Goal: Information Seeking & Learning: Check status

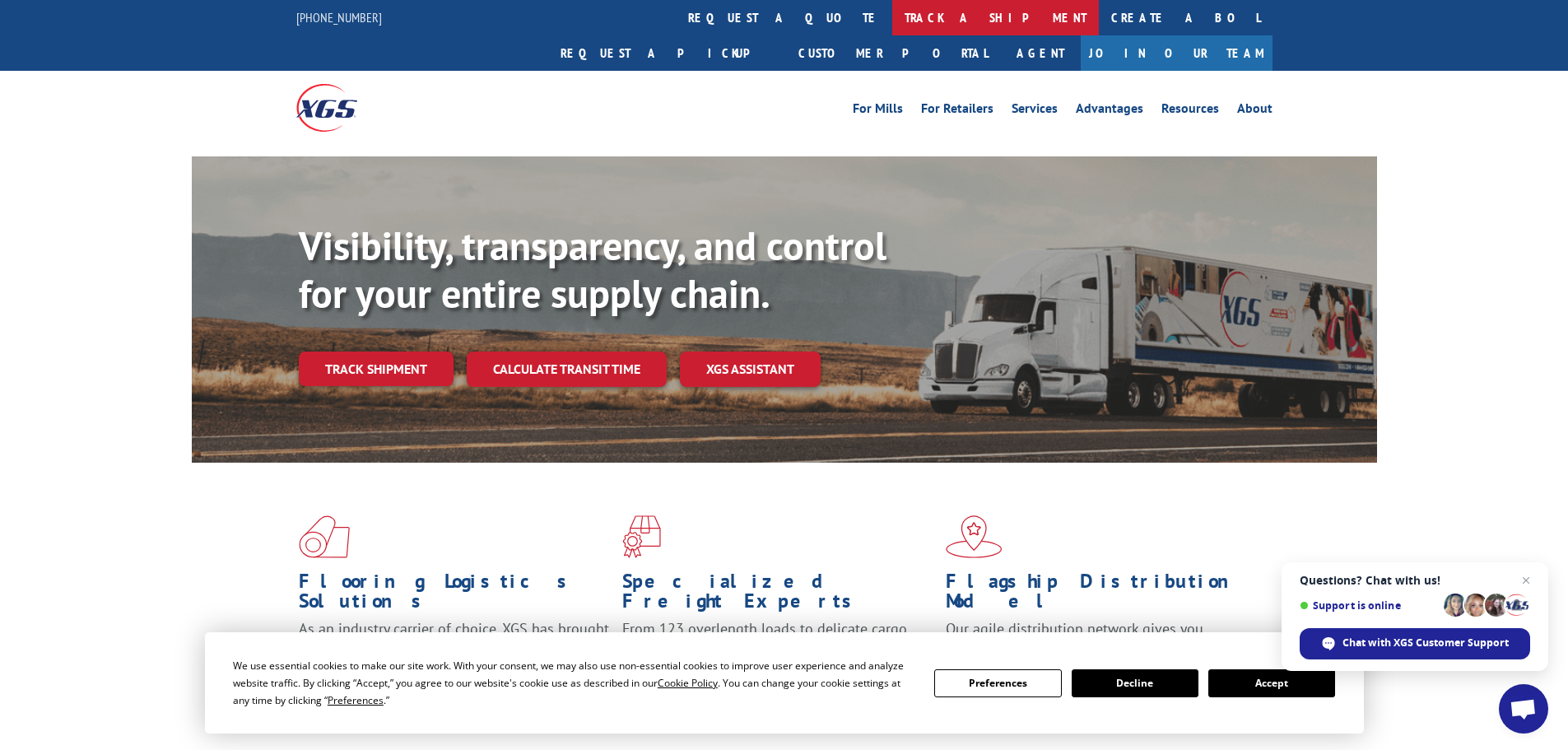
click at [893, 25] on link "track a shipment" at bounding box center [996, 17] width 207 height 35
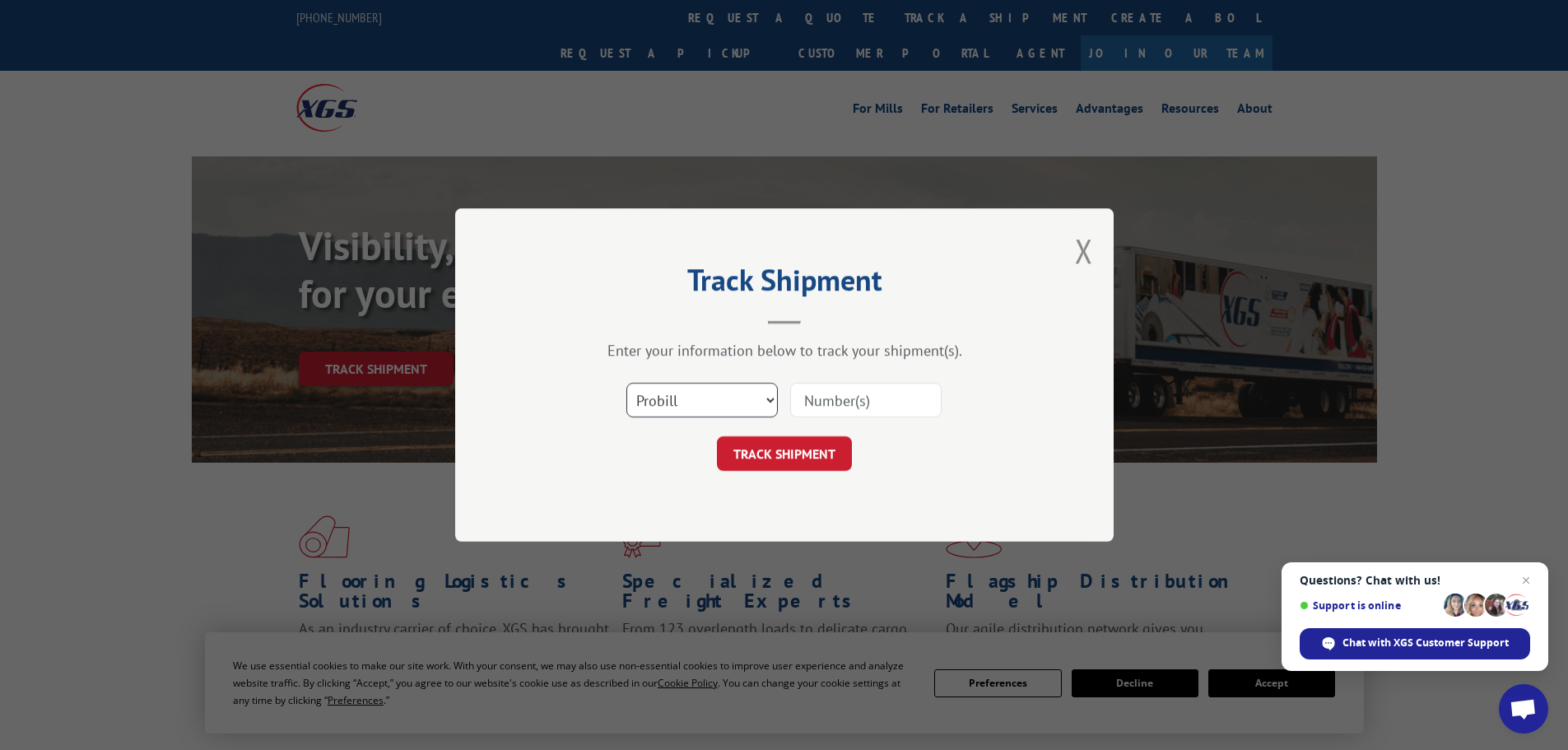
click at [683, 407] on select "Select category... Probill BOL PO" at bounding box center [702, 400] width 152 height 34
select select "po"
click at [627, 383] on select "Select category... Probill BOL PO" at bounding box center [702, 400] width 152 height 34
click at [850, 377] on div "Select category... Probill BOL PO" at bounding box center [785, 400] width 494 height 54
click at [848, 399] on input at bounding box center [866, 400] width 152 height 34
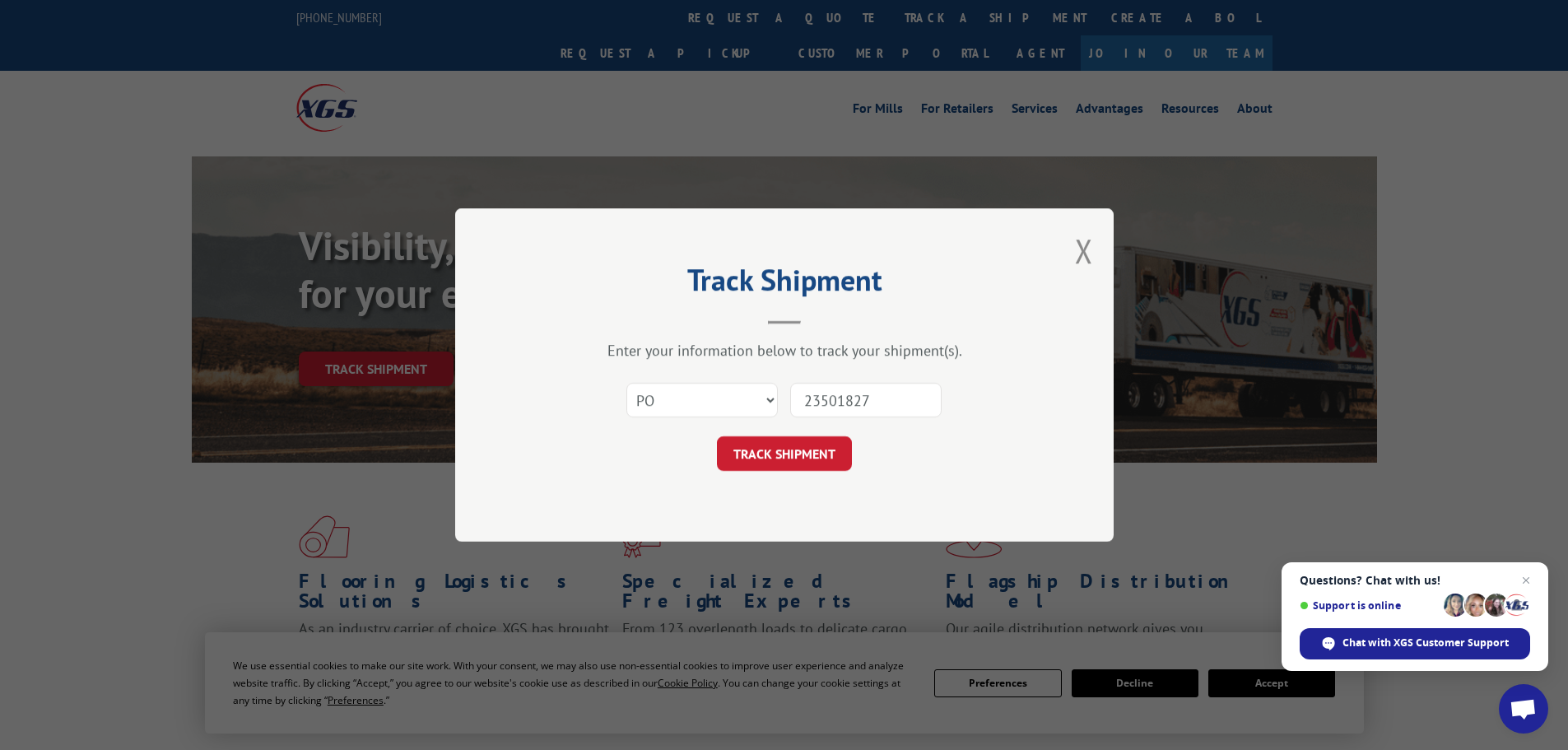
type input "23501827"
click at [717, 436] on button "TRACK SHIPMENT" at bounding box center [785, 453] width 135 height 34
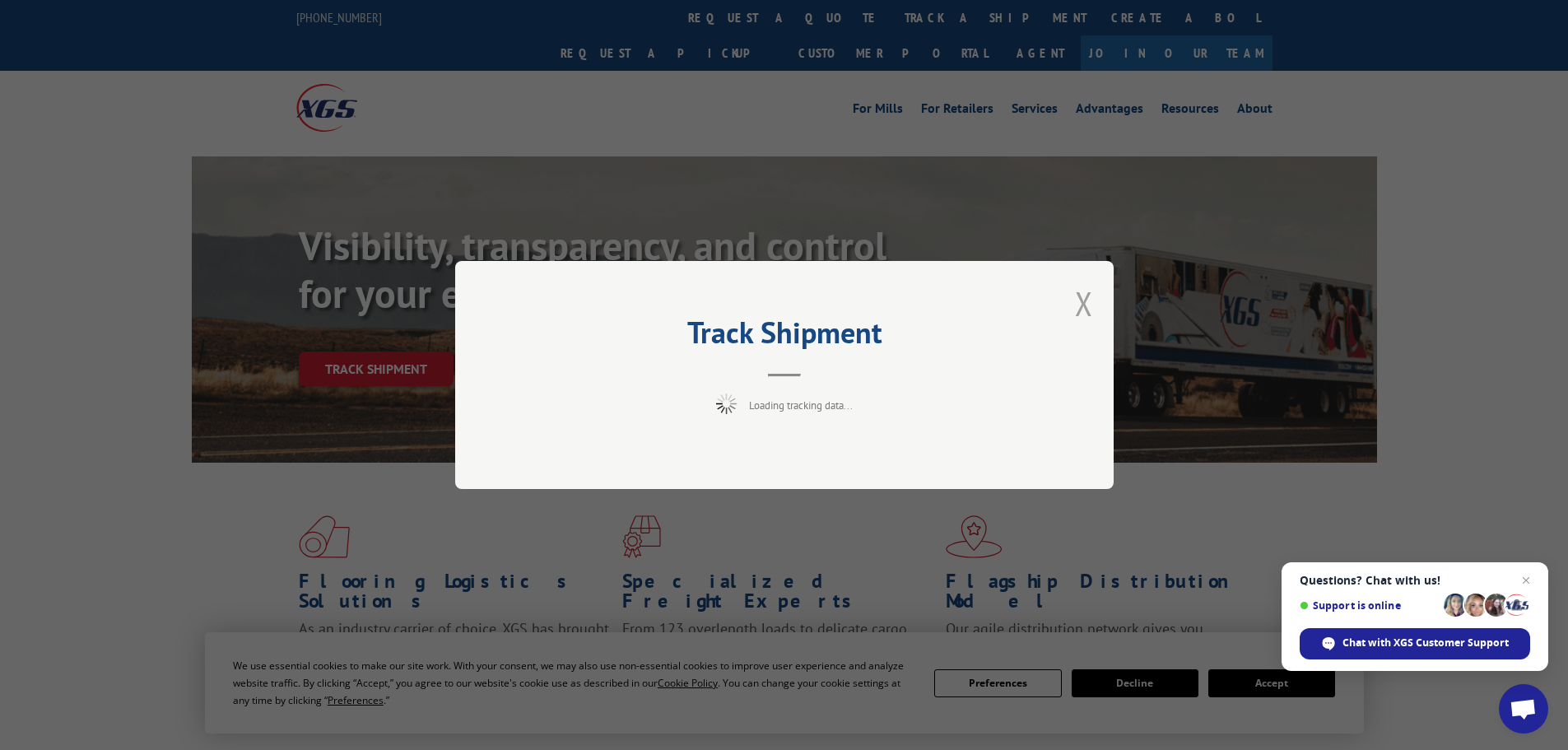
click at [1089, 302] on button "Close modal" at bounding box center [1083, 303] width 18 height 44
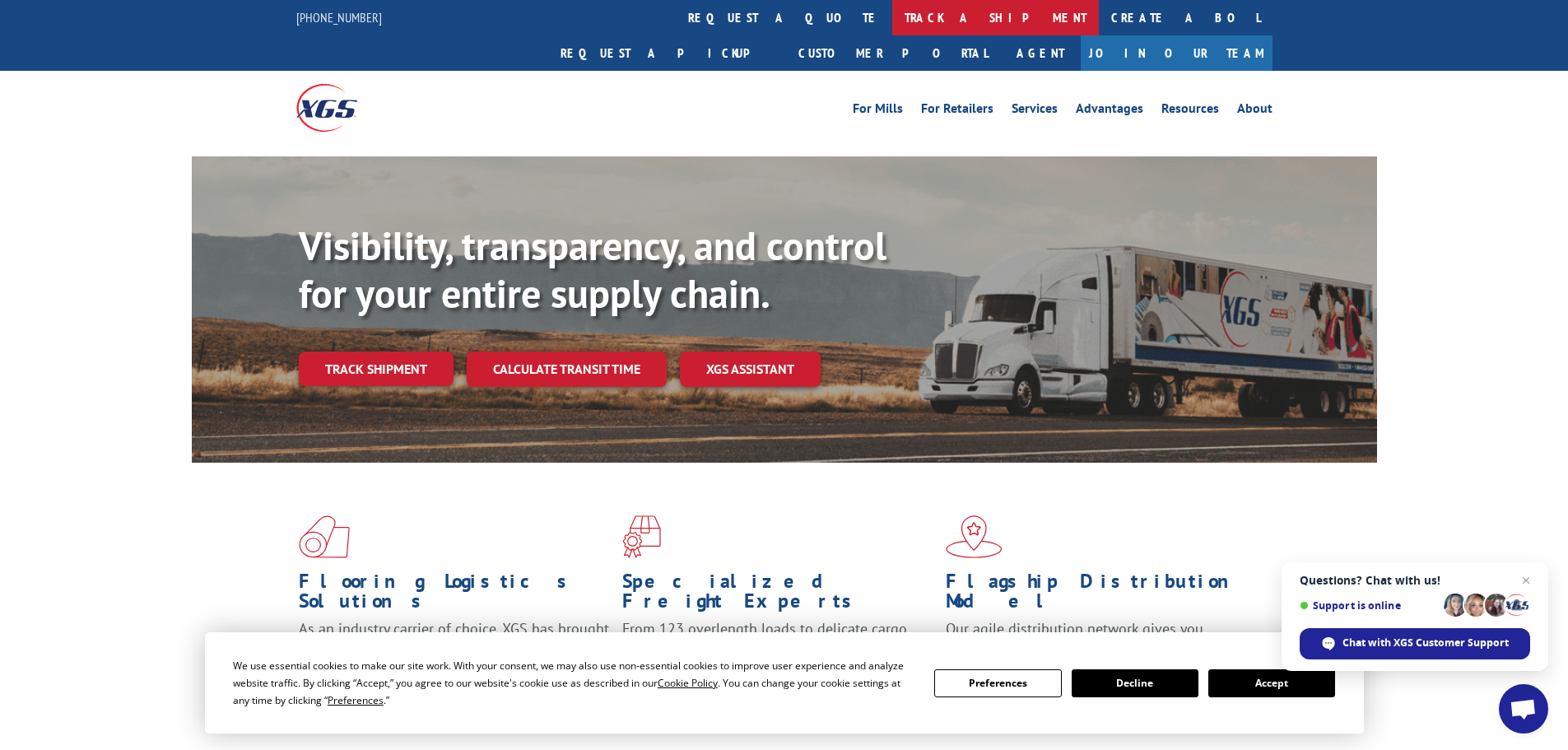
click at [893, 14] on link "track a shipment" at bounding box center [996, 17] width 207 height 35
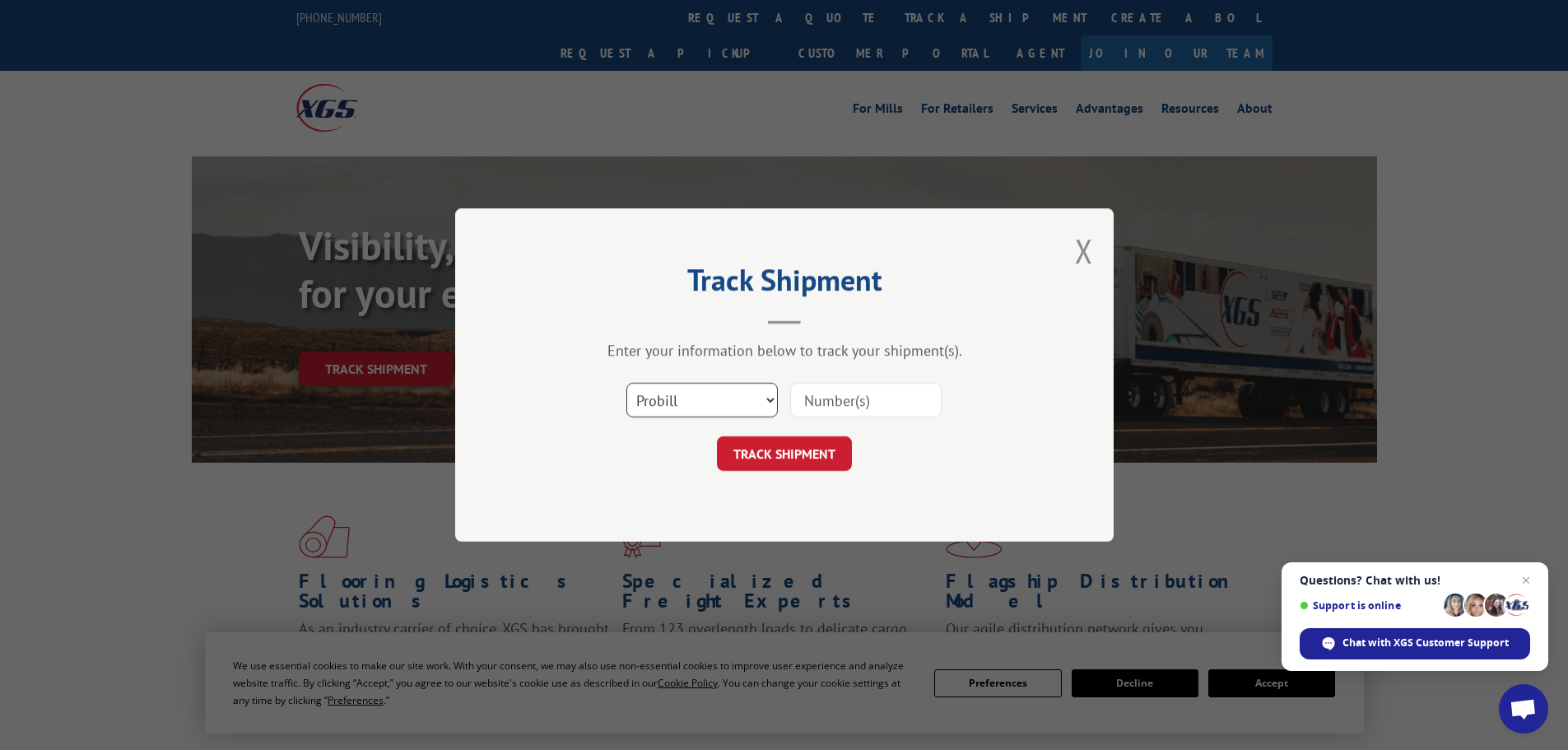
drag, startPoint x: 660, startPoint y: 407, endPoint x: 663, endPoint y: 421, distance: 14.3
click at [663, 421] on div "Select category... Probill BOL PO" at bounding box center [785, 400] width 494 height 54
select select "po"
click at [627, 383] on select "Select category... Probill BOL PO" at bounding box center [702, 400] width 152 height 34
click at [814, 409] on input at bounding box center [866, 400] width 152 height 34
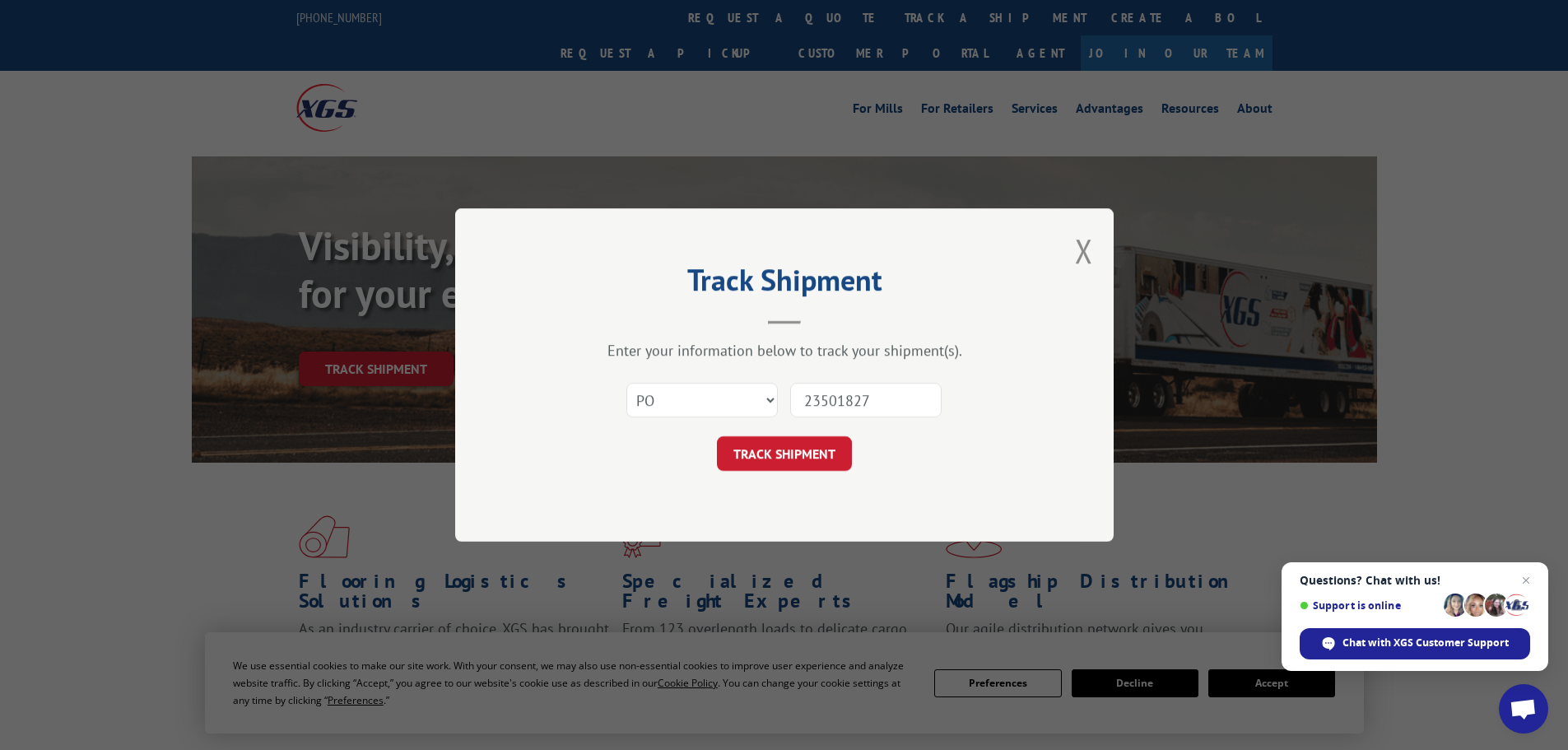
type input "23501827"
click at [717, 436] on button "TRACK SHIPMENT" at bounding box center [785, 453] width 135 height 34
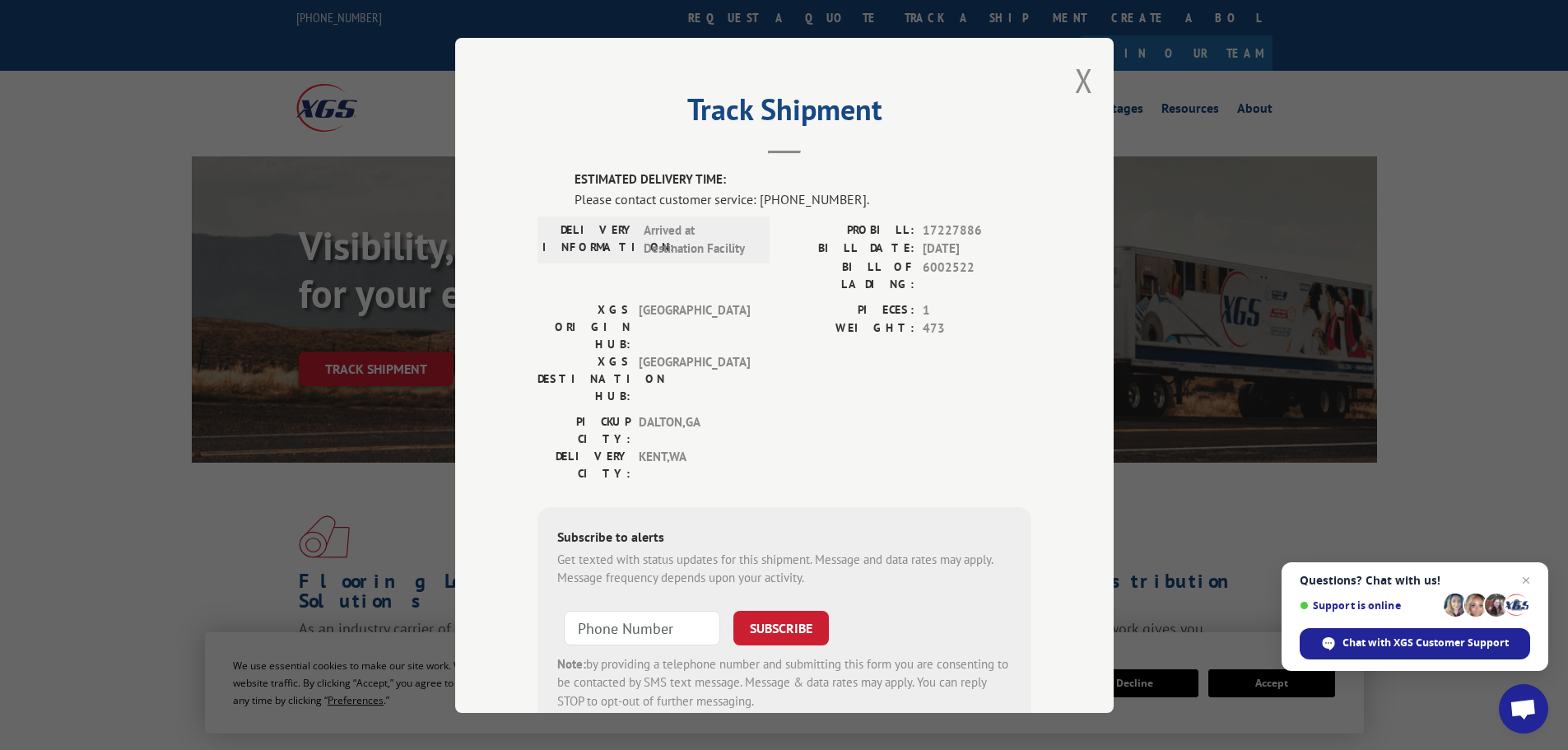
drag, startPoint x: 1081, startPoint y: 72, endPoint x: 1065, endPoint y: 78, distance: 17.1
click at [1081, 73] on button "Close modal" at bounding box center [1083, 80] width 18 height 44
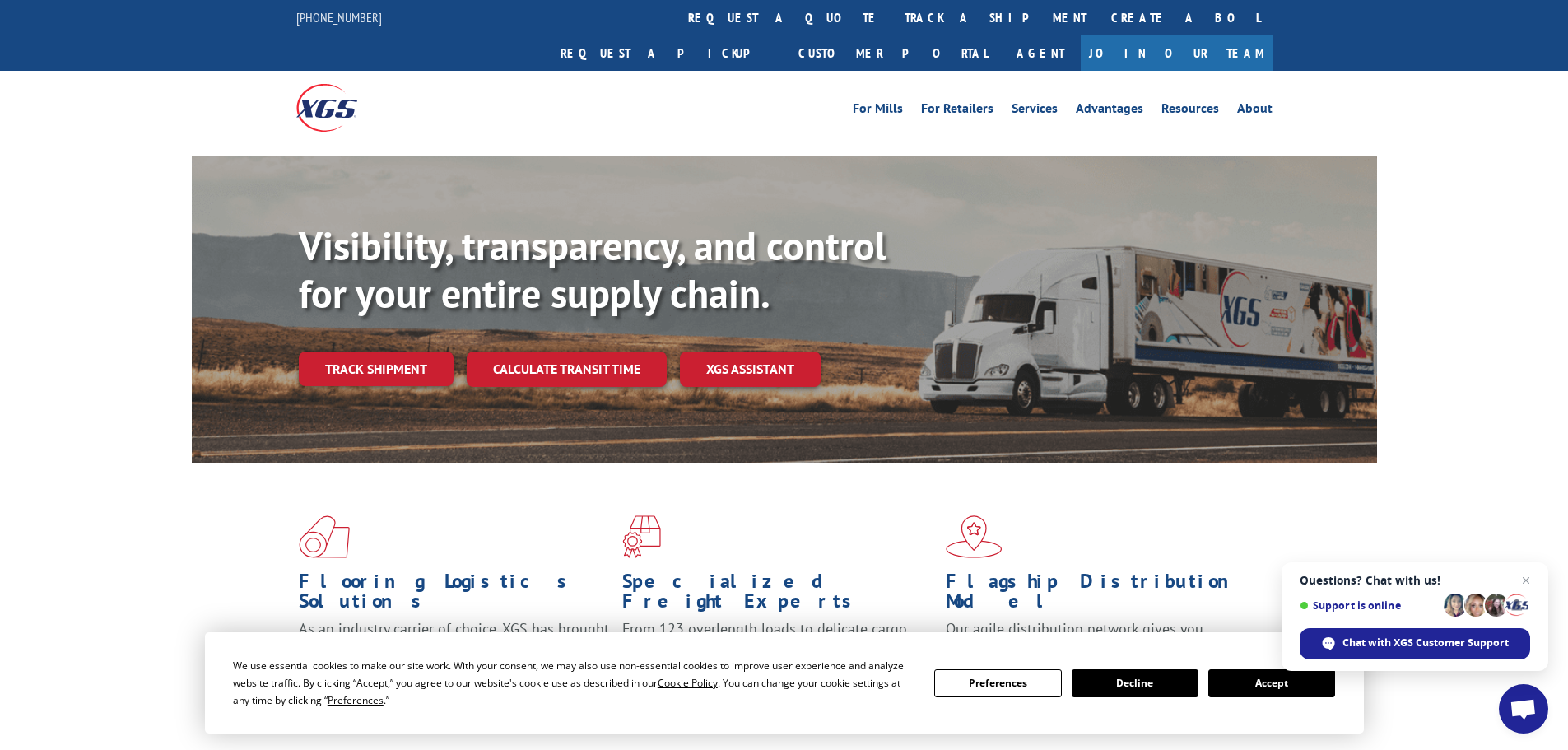
drag, startPoint x: 712, startPoint y: 19, endPoint x: 682, endPoint y: 151, distance: 135.4
click at [893, 20] on link "track a shipment" at bounding box center [996, 17] width 207 height 35
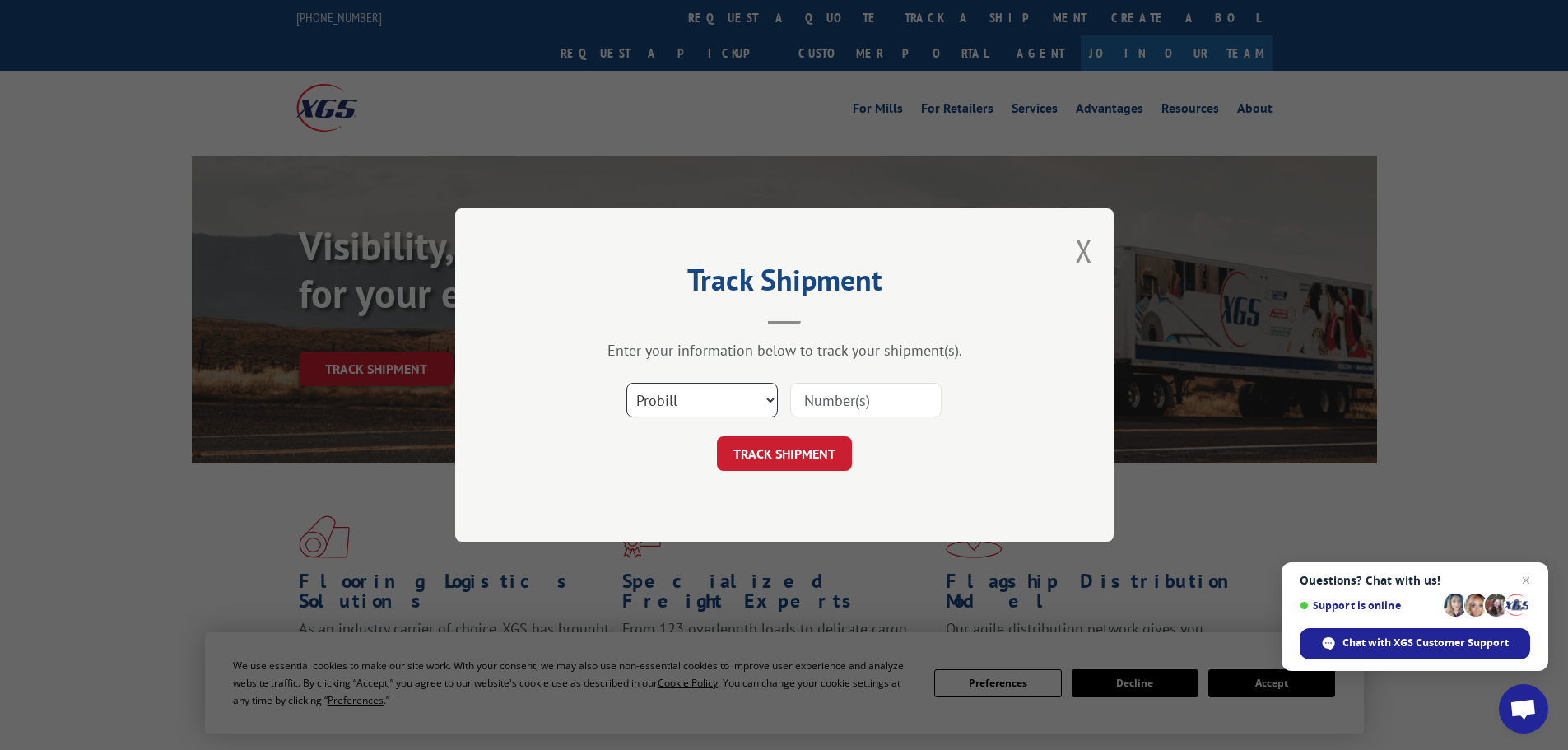
drag, startPoint x: 662, startPoint y: 398, endPoint x: 664, endPoint y: 412, distance: 14.1
click at [662, 399] on select "Select category... Probill BOL PO" at bounding box center [702, 400] width 152 height 34
select select "po"
click at [627, 383] on select "Select category... Probill BOL PO" at bounding box center [702, 400] width 152 height 34
click at [812, 404] on input at bounding box center [866, 400] width 152 height 34
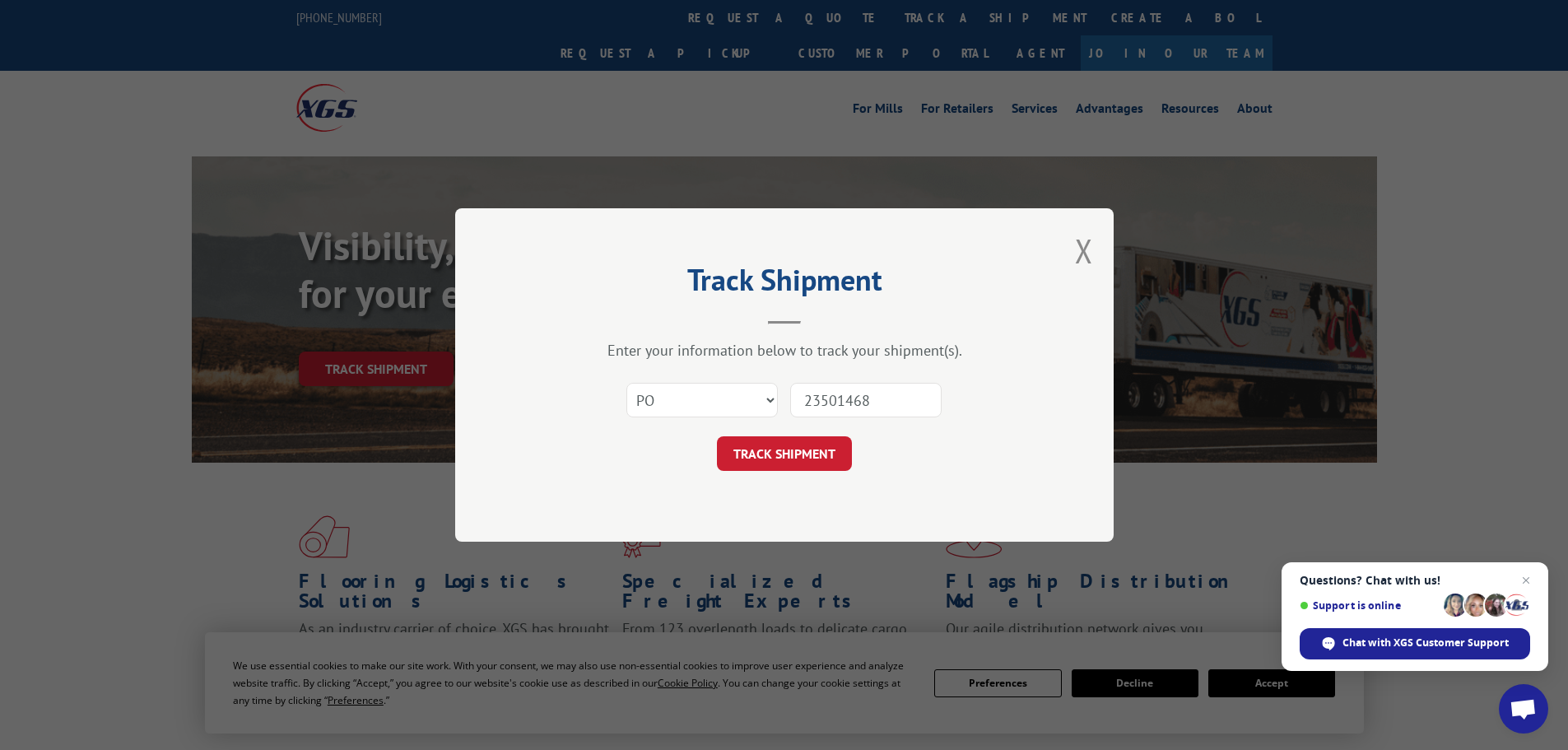
type input "23501468"
click at [717, 436] on button "TRACK SHIPMENT" at bounding box center [785, 453] width 135 height 34
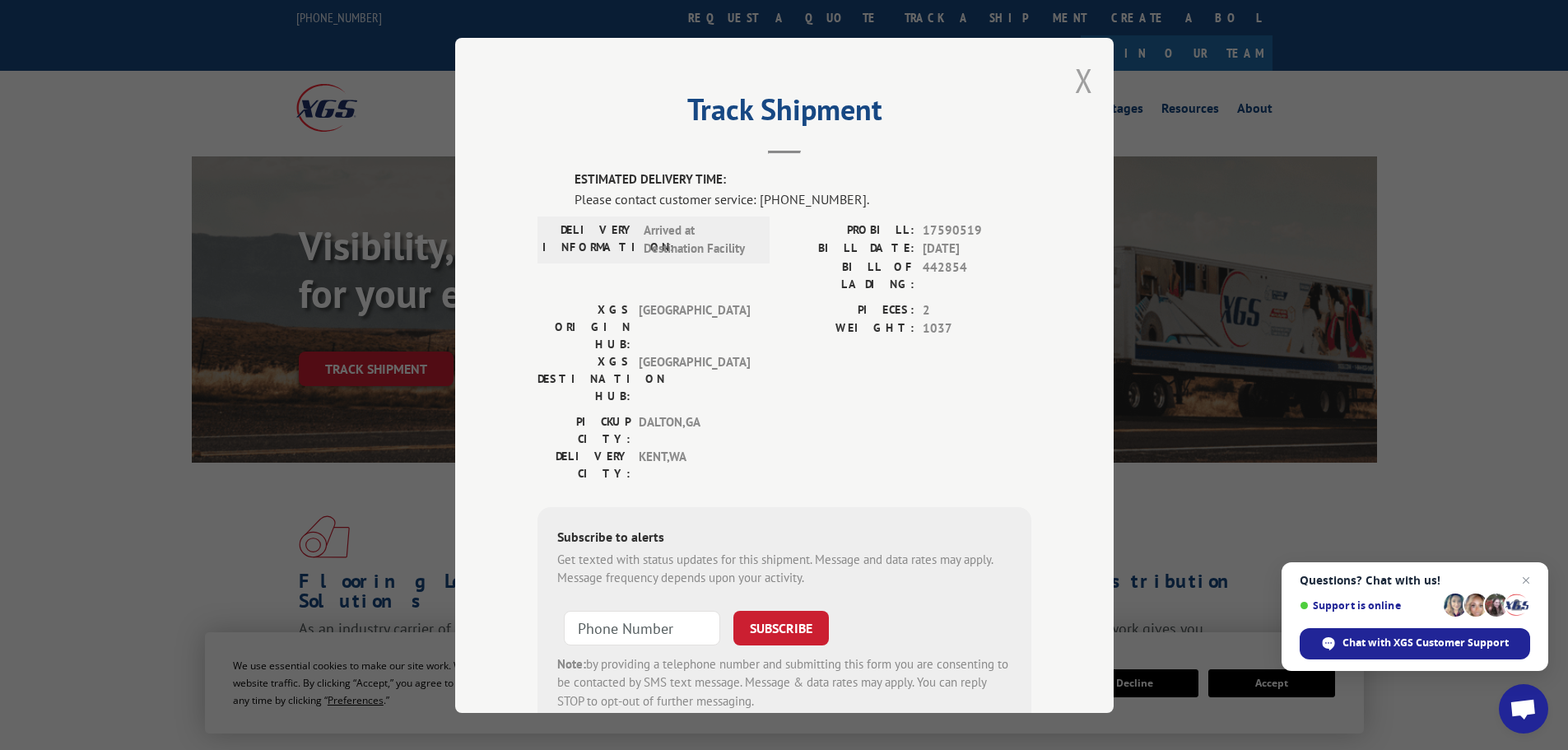
click at [1075, 85] on button "Close modal" at bounding box center [1083, 80] width 18 height 44
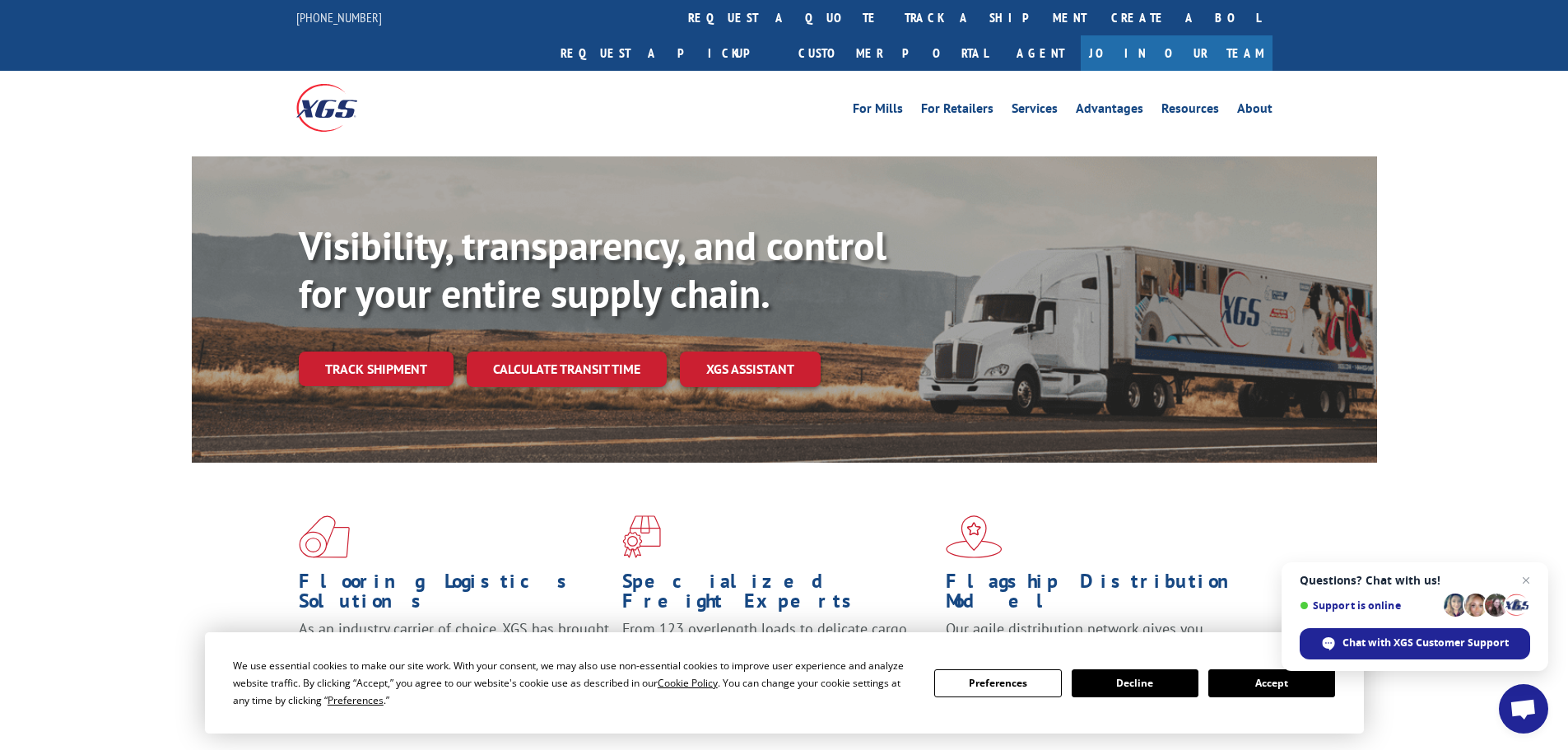
click at [893, 17] on link "track a shipment" at bounding box center [996, 17] width 207 height 35
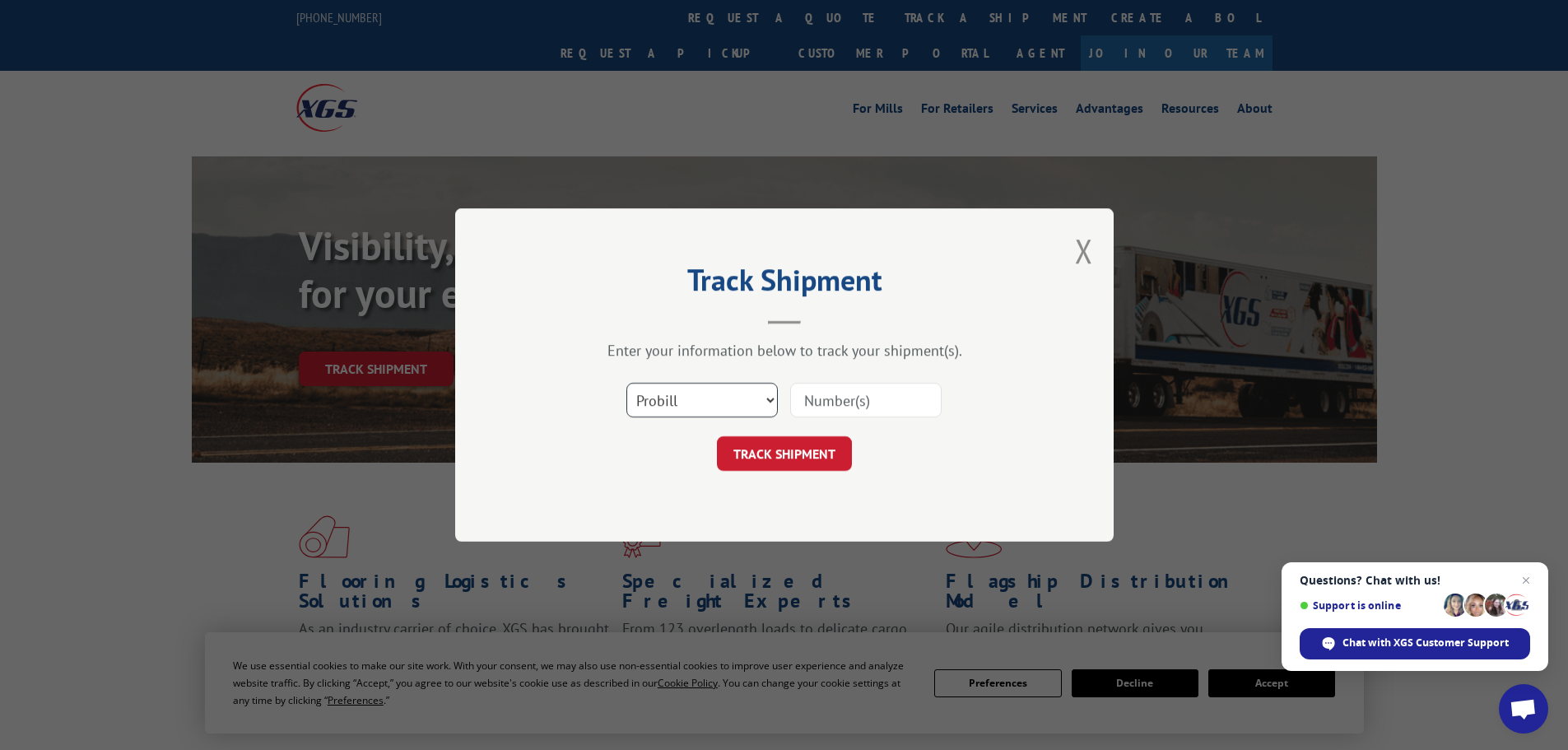
drag, startPoint x: 668, startPoint y: 405, endPoint x: 671, endPoint y: 417, distance: 12.4
click at [671, 412] on select "Select category... Probill BOL PO" at bounding box center [702, 400] width 152 height 34
select select "po"
click at [627, 383] on select "Select category... Probill BOL PO" at bounding box center [702, 400] width 152 height 34
click at [840, 398] on input at bounding box center [866, 400] width 152 height 34
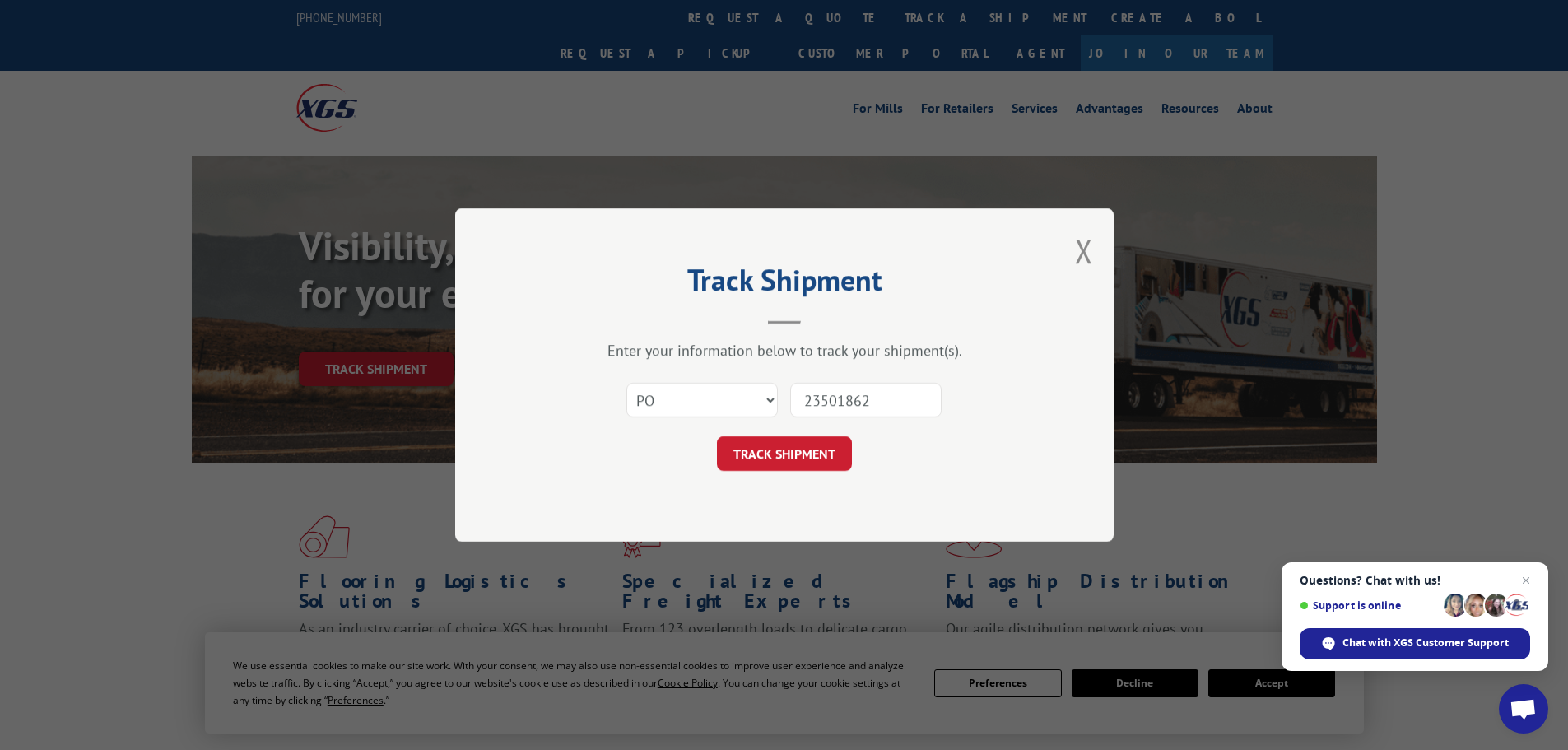
type input "23501862"
click at [717, 436] on button "TRACK SHIPMENT" at bounding box center [785, 453] width 135 height 34
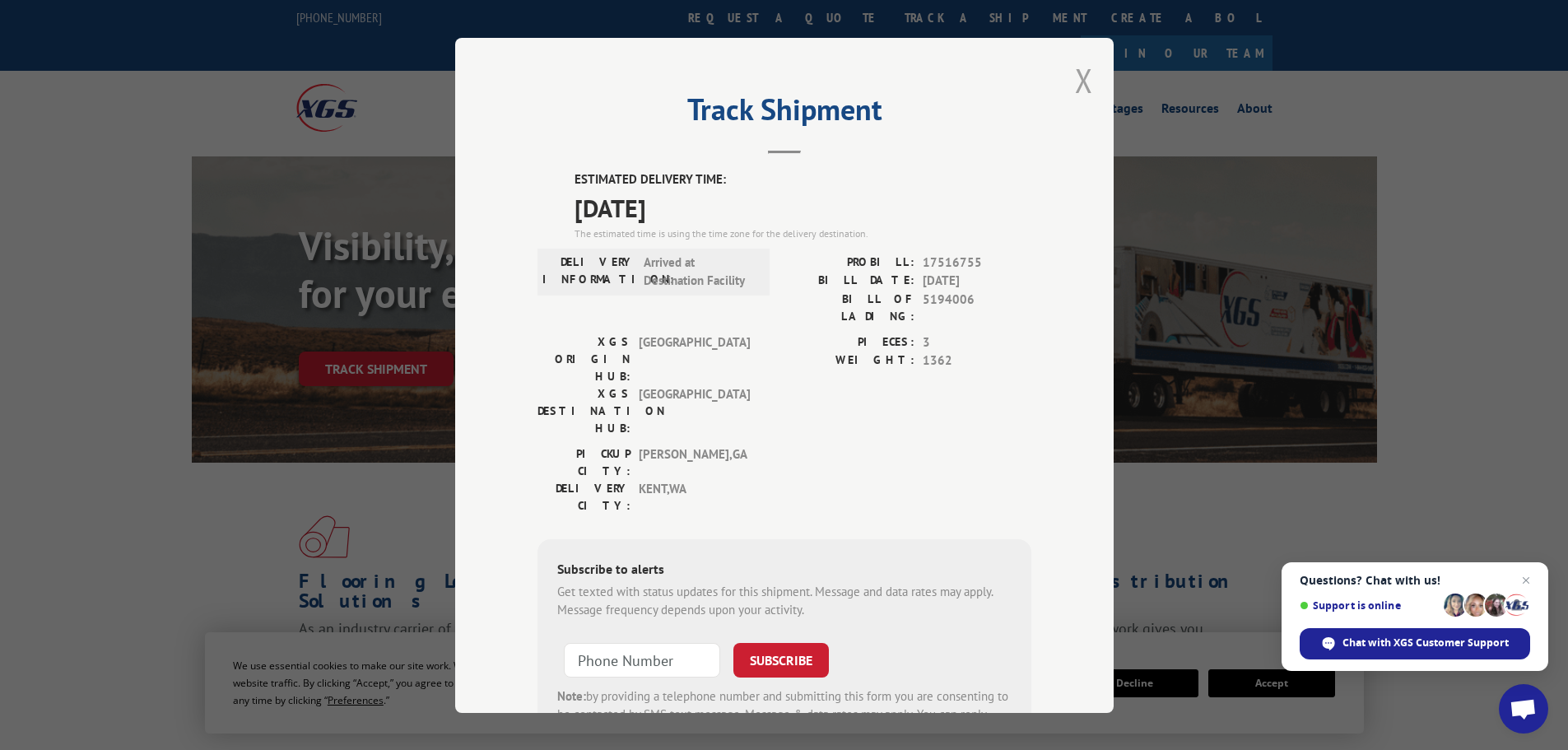
click at [1079, 82] on button "Close modal" at bounding box center [1083, 80] width 18 height 44
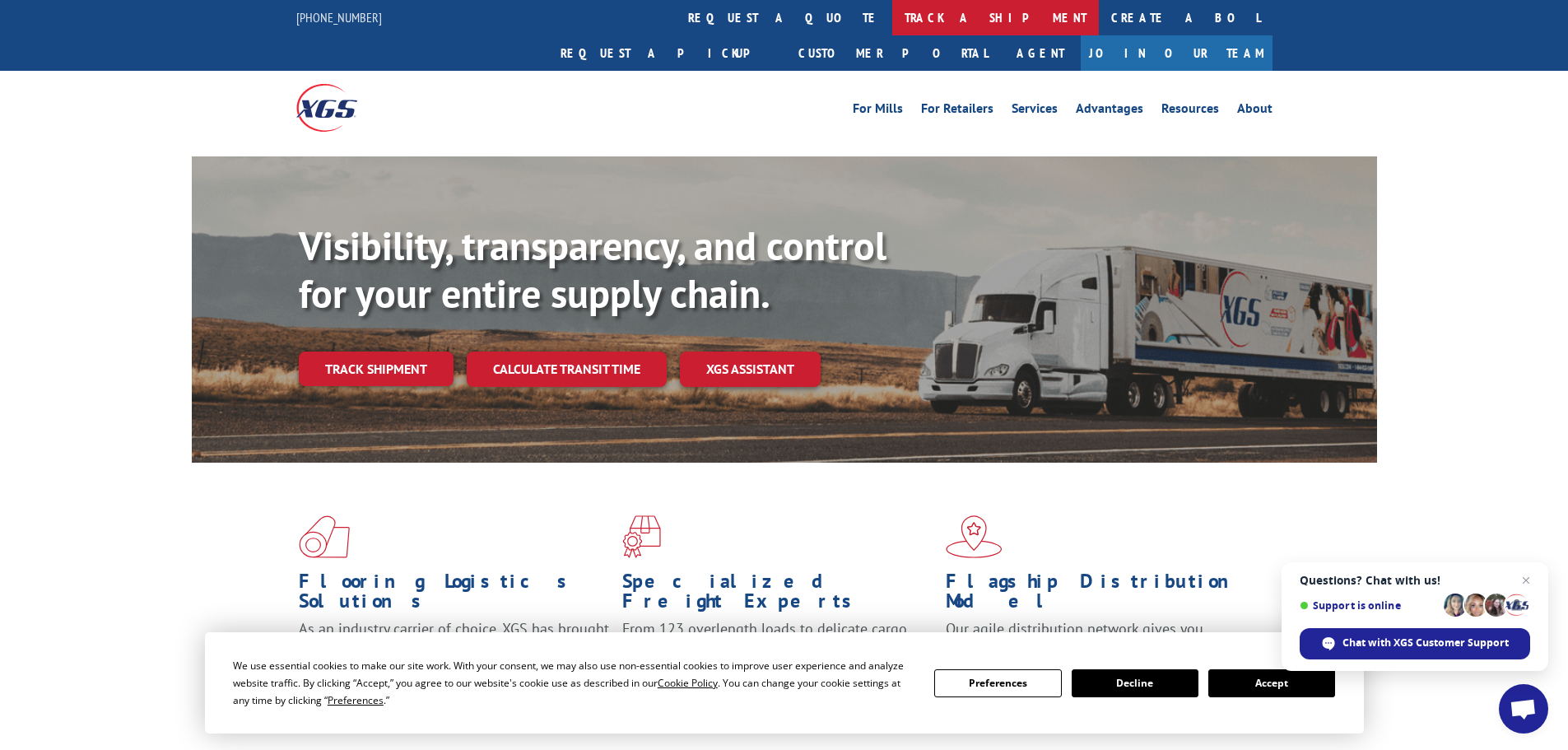
click at [893, 13] on link "track a shipment" at bounding box center [996, 17] width 207 height 35
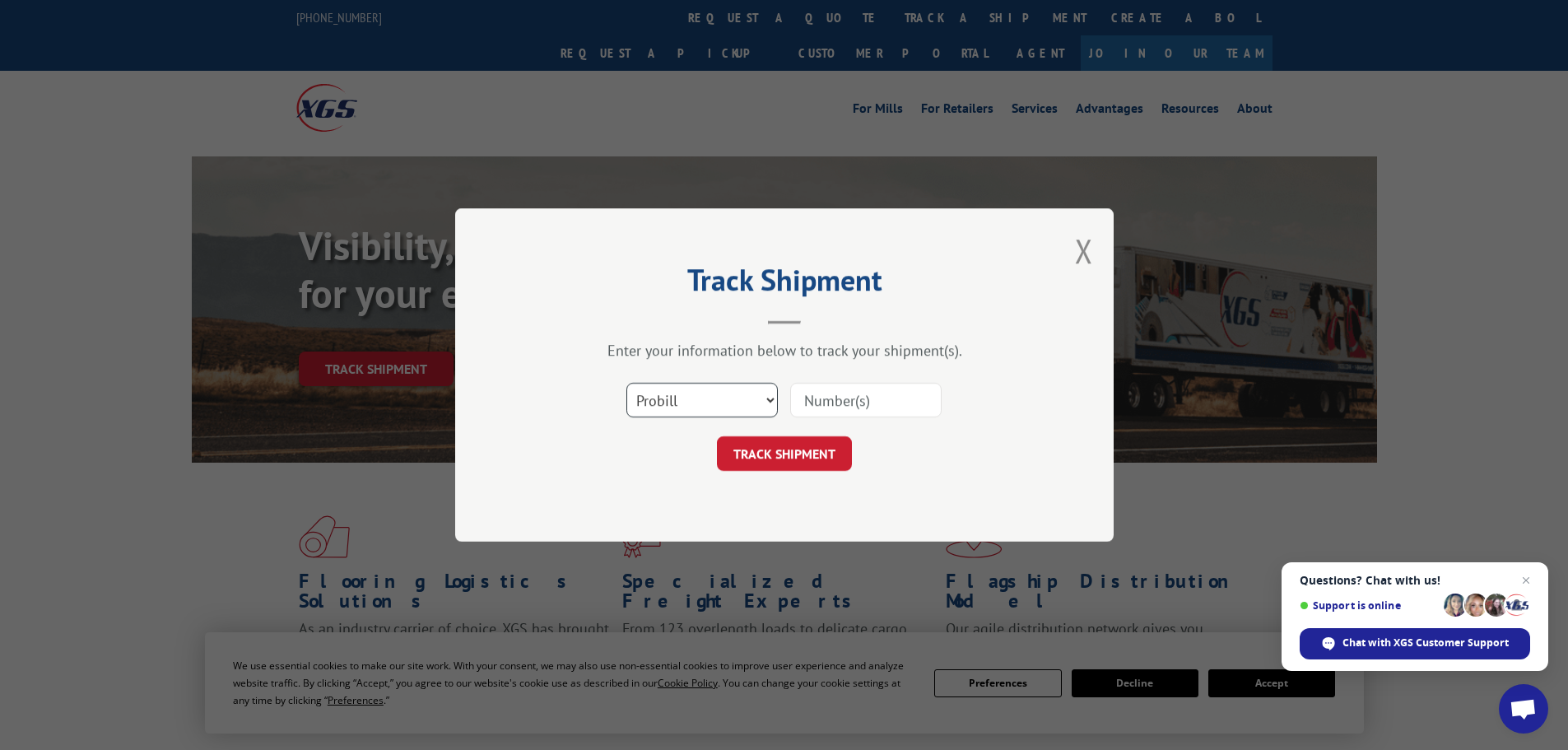
click at [665, 413] on select "Select category... Probill BOL PO" at bounding box center [702, 400] width 152 height 34
select select "po"
click at [627, 383] on select "Select category... Probill BOL PO" at bounding box center [702, 400] width 152 height 34
click at [831, 396] on input at bounding box center [866, 400] width 152 height 34
type input "23502033"
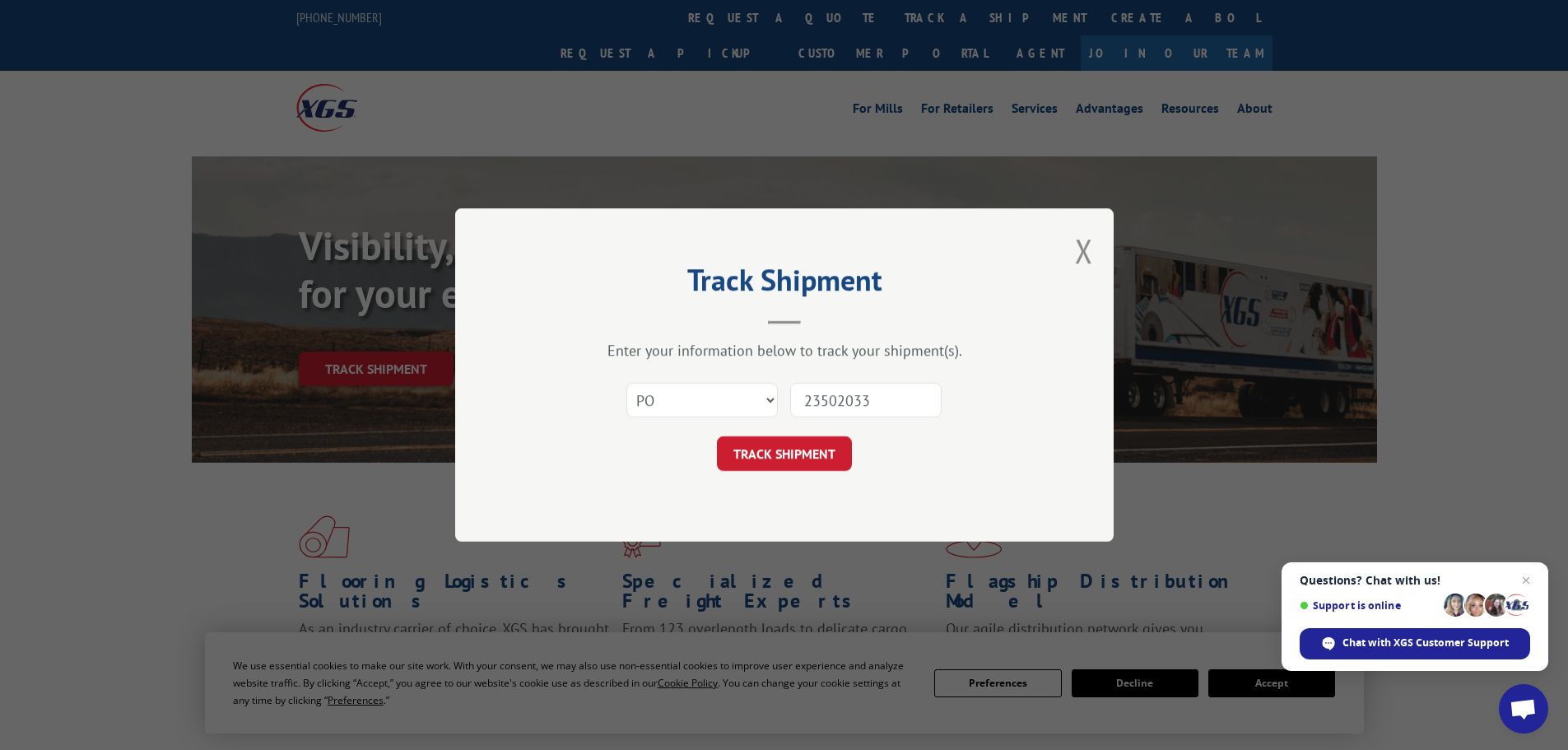
click at [717, 436] on button "TRACK SHIPMENT" at bounding box center [785, 453] width 135 height 34
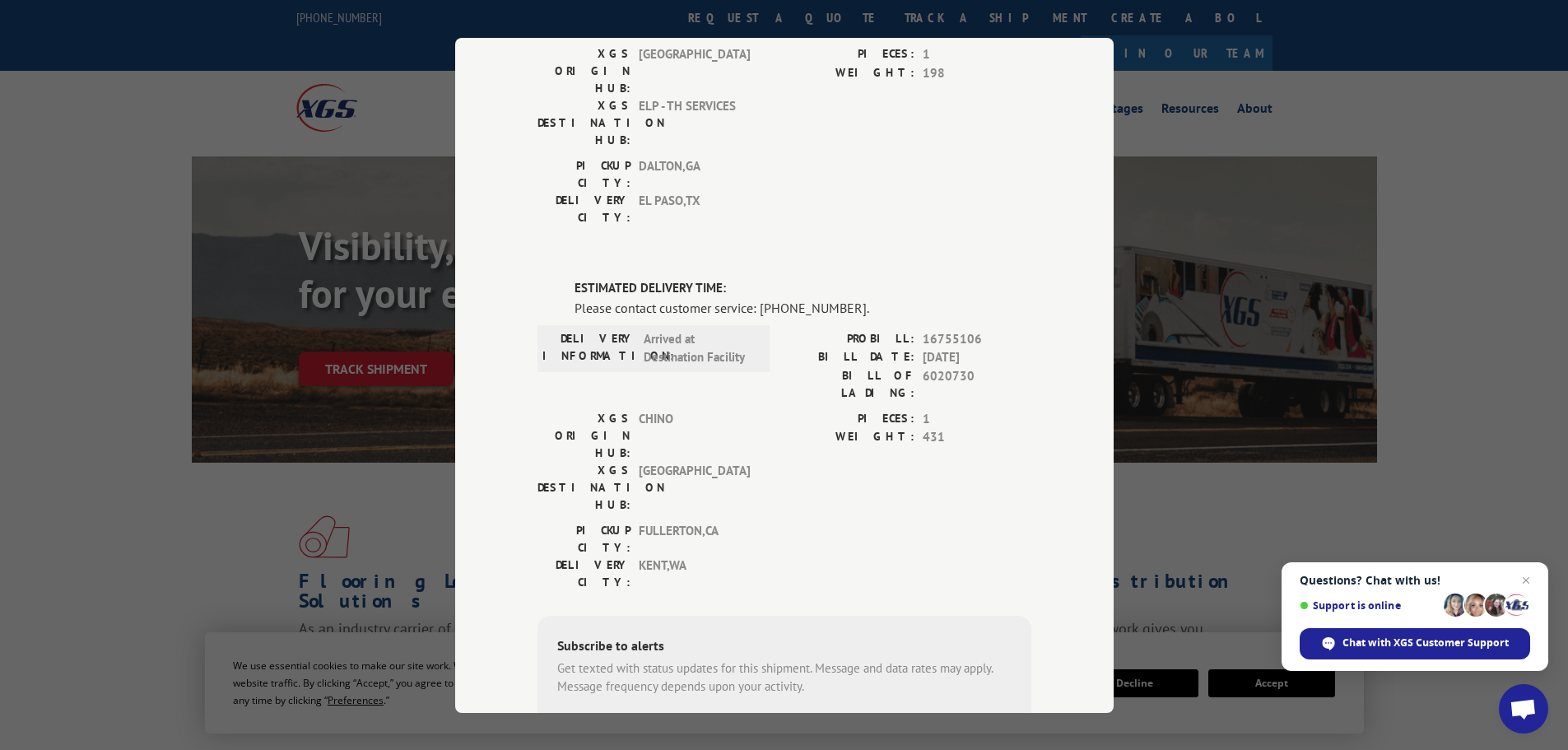
scroll to position [303, 0]
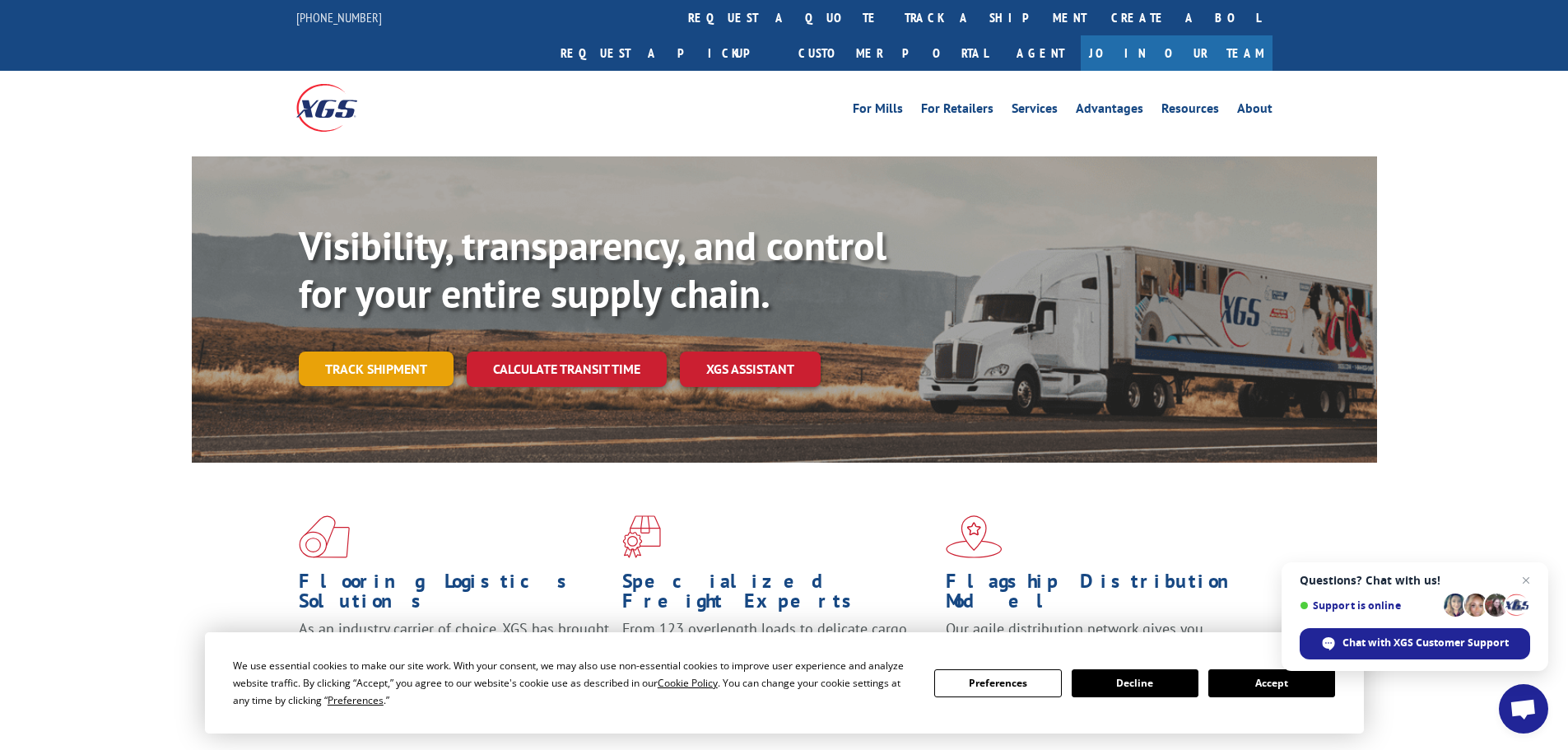
click at [371, 352] on link "Track shipment" at bounding box center [376, 369] width 155 height 34
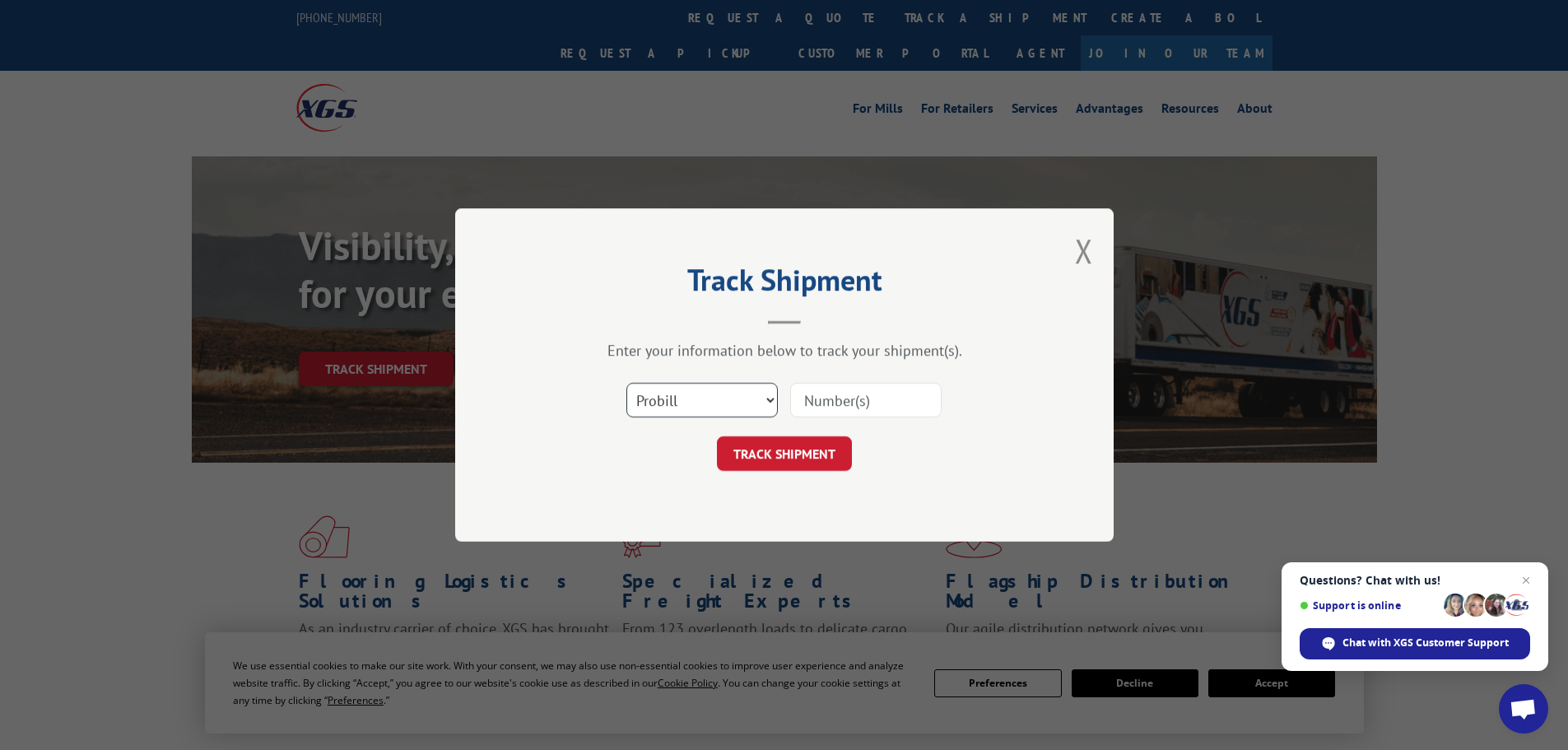
click at [731, 396] on select "Select category... Probill BOL PO" at bounding box center [702, 400] width 152 height 34
select select "po"
click at [627, 383] on select "Select category... Probill BOL PO" at bounding box center [702, 400] width 152 height 34
click at [847, 401] on input at bounding box center [866, 400] width 152 height 34
paste input "23501827"
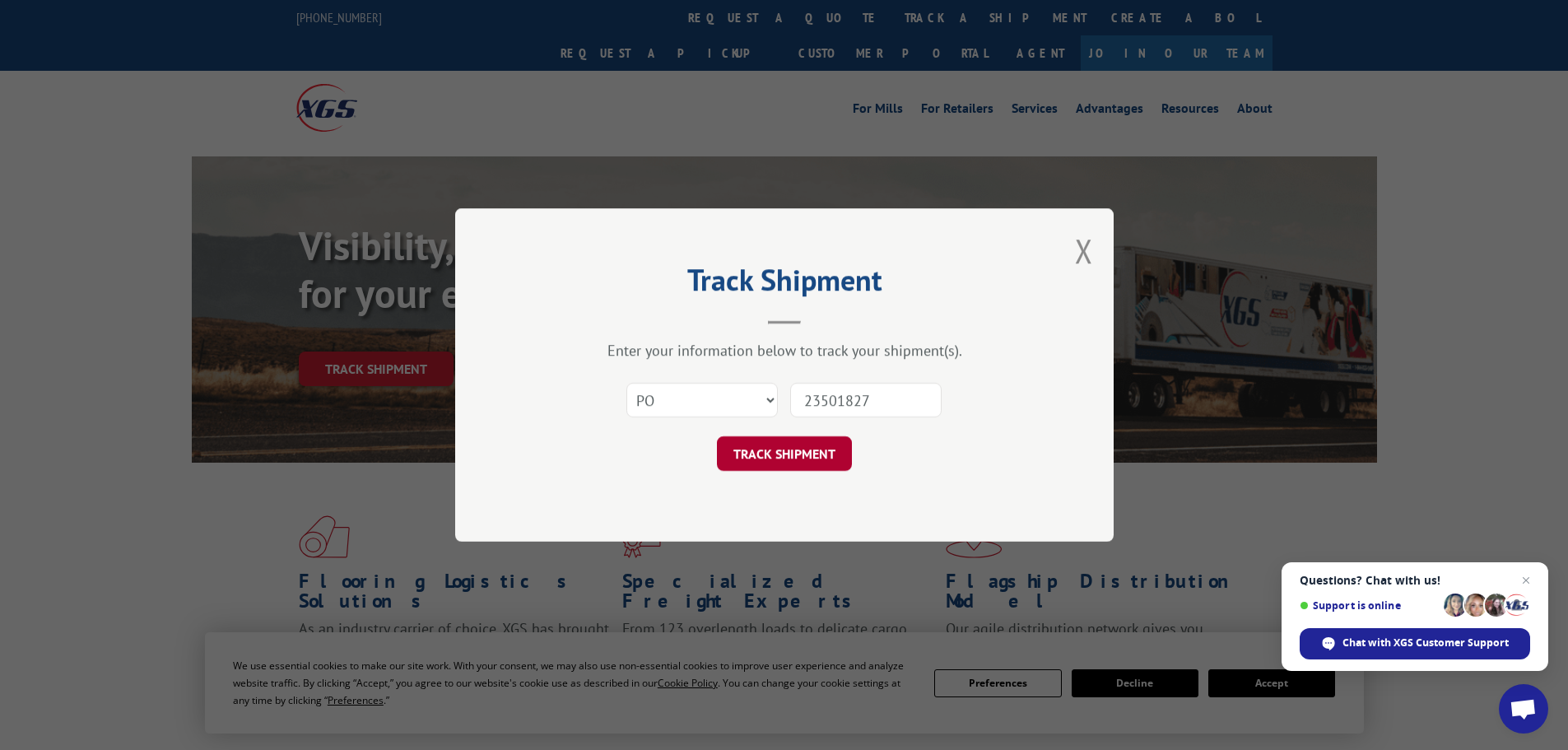
type input "23501827"
click at [810, 460] on button "TRACK SHIPMENT" at bounding box center [785, 453] width 135 height 34
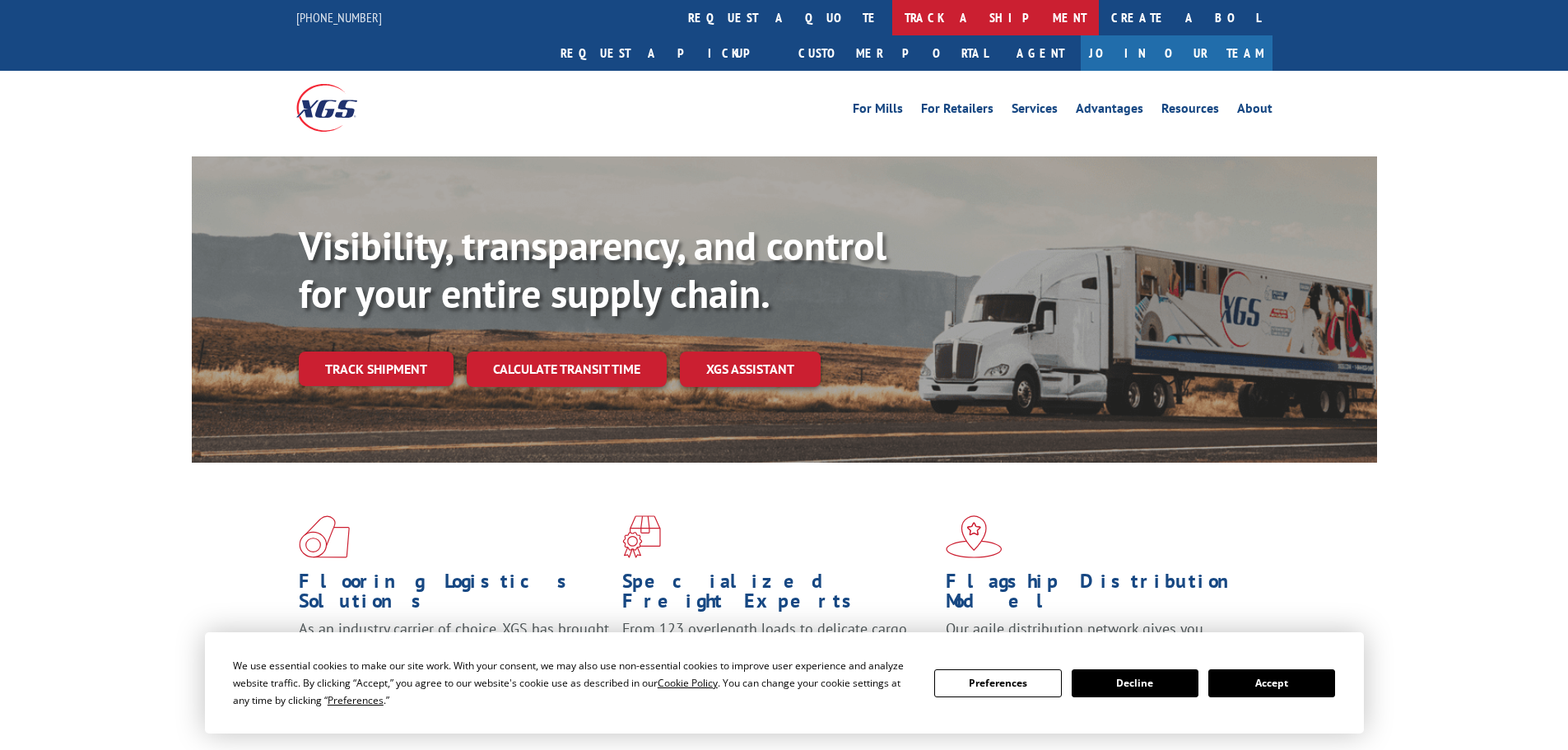
click at [893, 24] on link "track a shipment" at bounding box center [996, 17] width 207 height 35
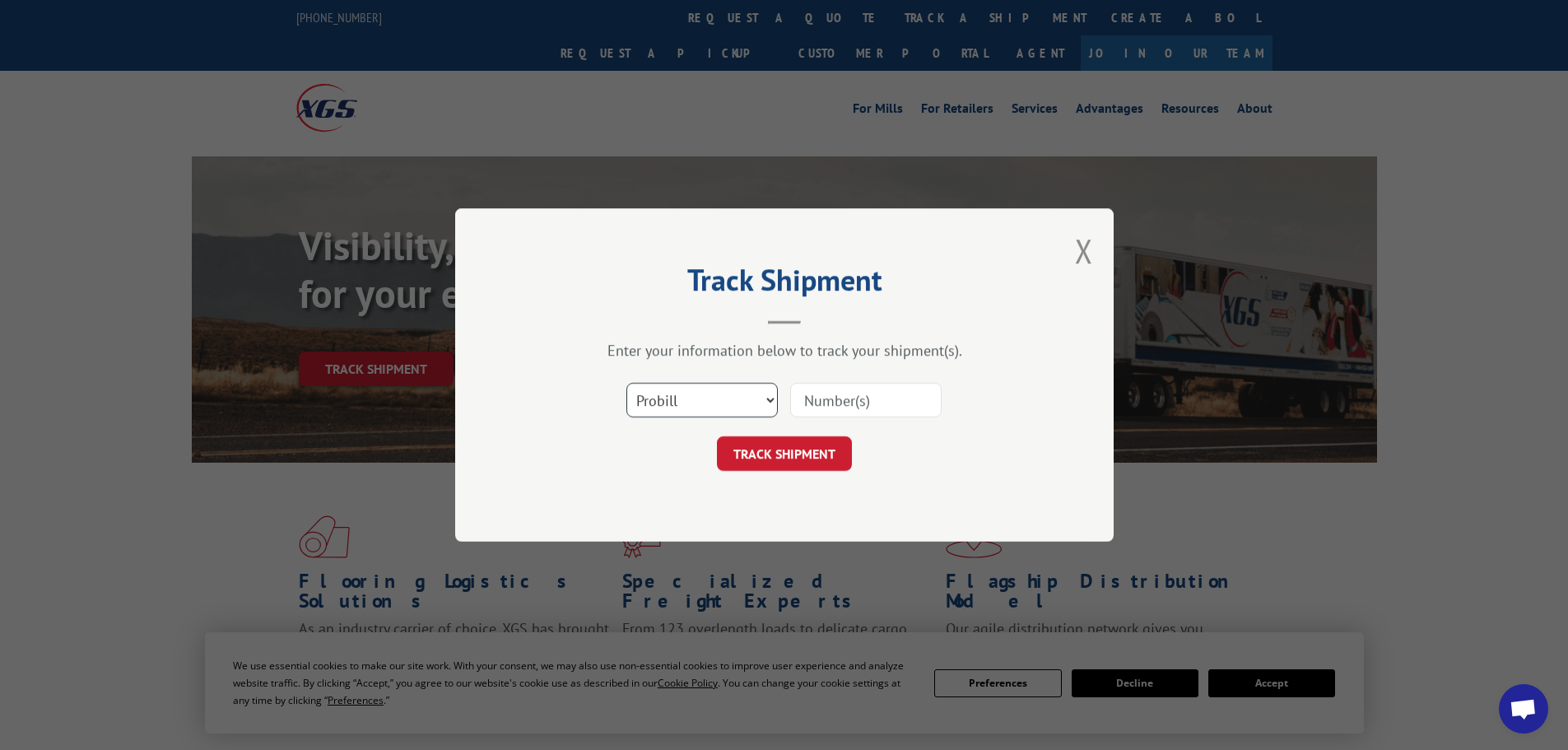
click at [685, 412] on select "Select category... Probill BOL PO" at bounding box center [702, 400] width 152 height 34
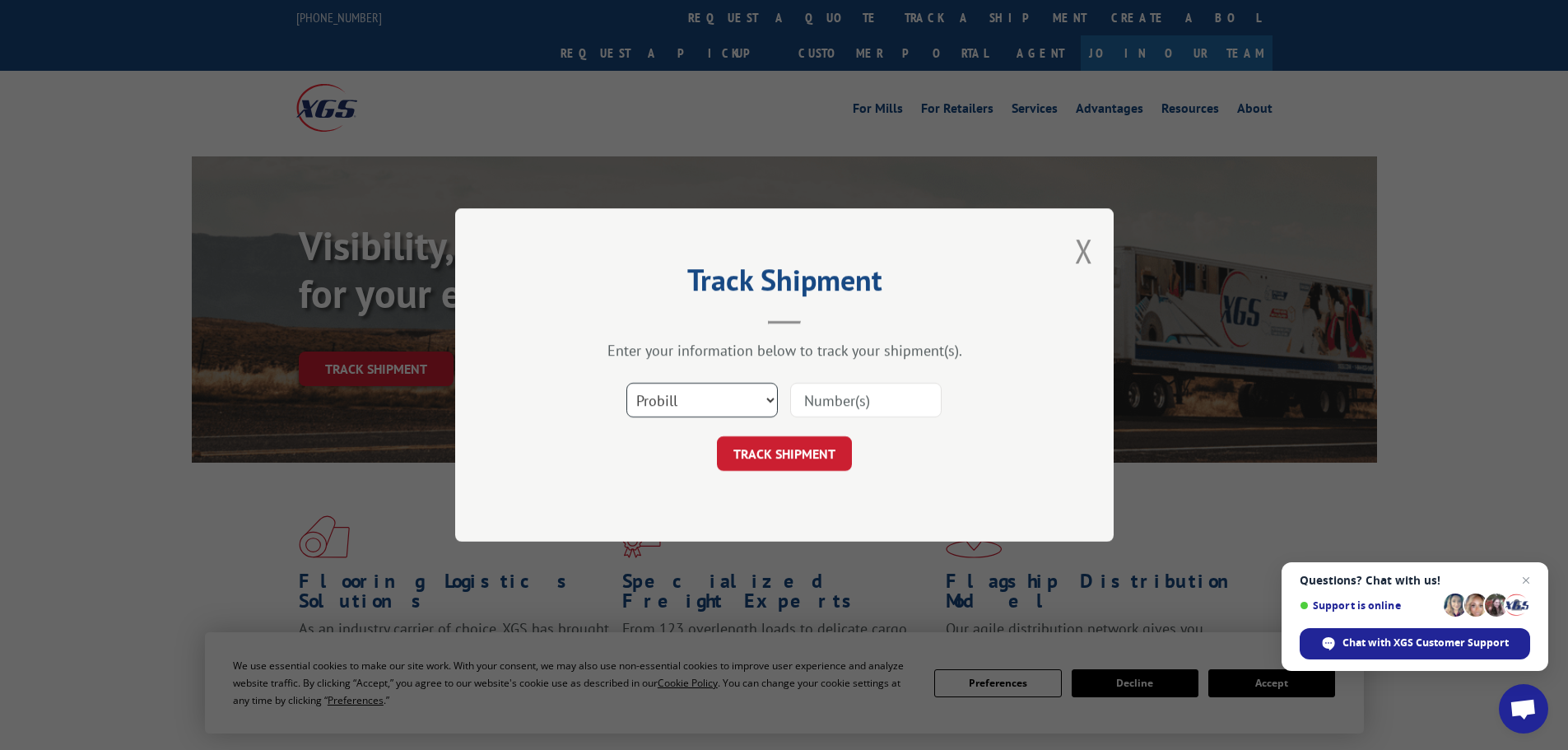
select select "po"
click at [627, 383] on select "Select category... Probill BOL PO" at bounding box center [702, 400] width 152 height 34
click at [810, 411] on input at bounding box center [866, 400] width 152 height 34
type input "23501862"
click button "TRACK SHIPMENT" at bounding box center [785, 453] width 135 height 34
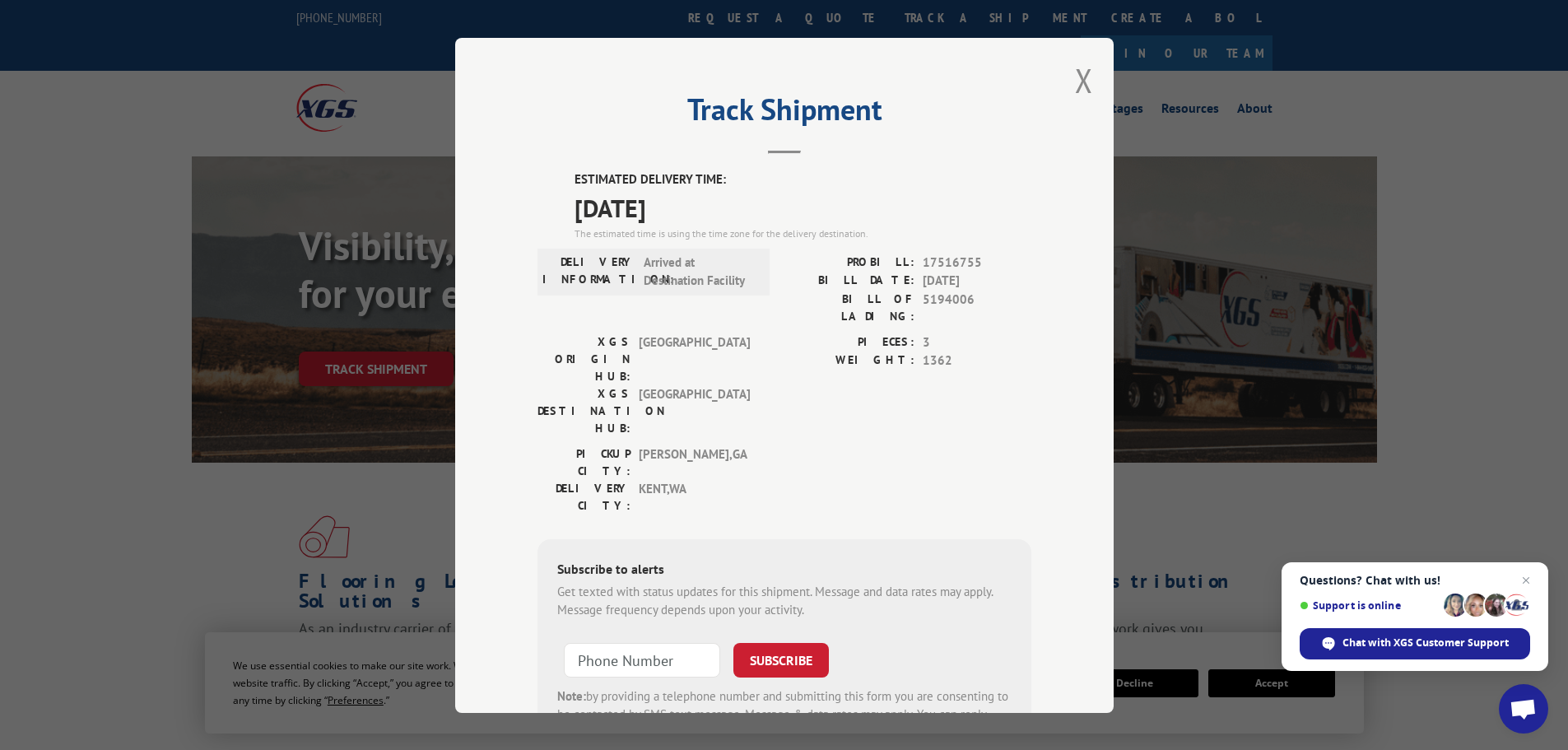
click at [1067, 74] on div "Track Shipment ESTIMATED DELIVERY TIME: 09/10/2025 The estimated time is using …" at bounding box center [784, 376] width 658 height 676
drag, startPoint x: 1081, startPoint y: 77, endPoint x: 930, endPoint y: 57, distance: 152.3
click at [1067, 75] on div "Track Shipment ESTIMATED DELIVERY TIME: 09/10/2025 The estimated time is using …" at bounding box center [784, 376] width 658 height 676
drag, startPoint x: 1080, startPoint y: 73, endPoint x: 1033, endPoint y: 75, distance: 47.0
click at [1061, 73] on div "Track Shipment ESTIMATED DELIVERY TIME: 09/10/2025 The estimated time is using …" at bounding box center [784, 376] width 658 height 676
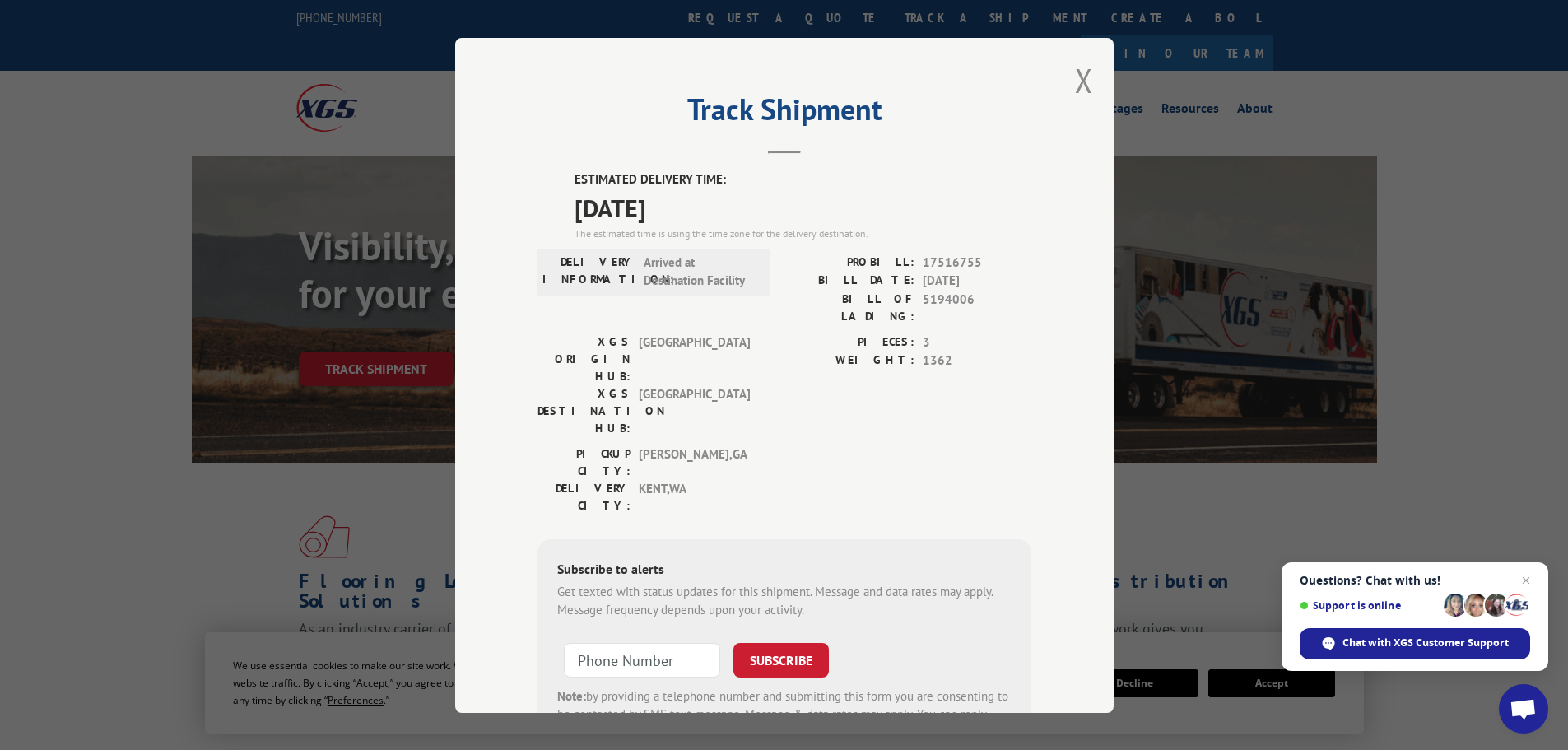
drag, startPoint x: 727, startPoint y: 19, endPoint x: 759, endPoint y: 14, distance: 32.4
click at [737, 15] on div "Track Shipment ESTIMATED DELIVERY TIME: 09/10/2025 The estimated time is using …" at bounding box center [784, 375] width 1568 height 750
click at [1086, 81] on div "Track Shipment ESTIMATED DELIVERY TIME: 09/10/2025 The estimated time is using …" at bounding box center [784, 376] width 658 height 676
click at [1083, 82] on button "Close modal" at bounding box center [1083, 80] width 18 height 44
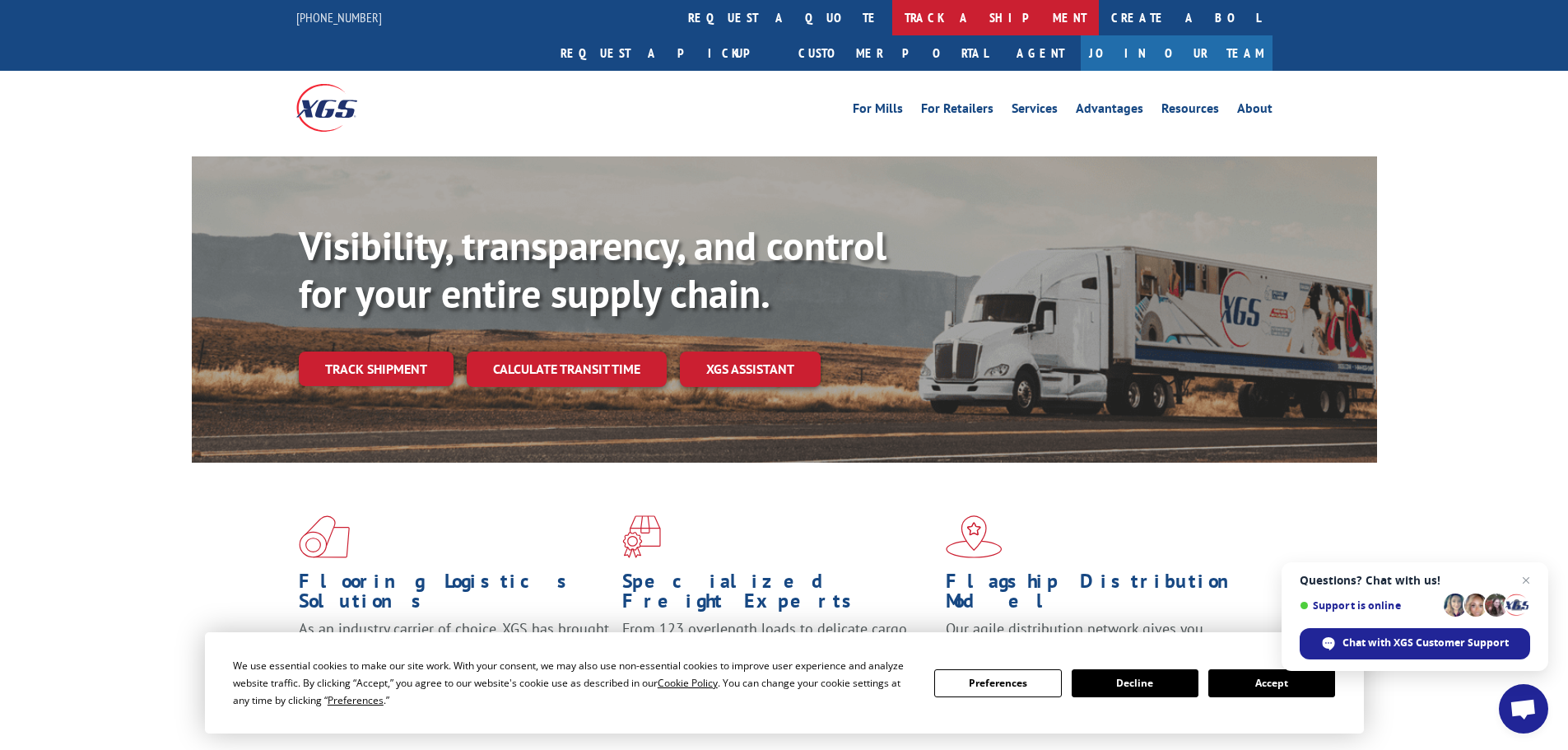
click at [893, 19] on link "track a shipment" at bounding box center [996, 17] width 207 height 35
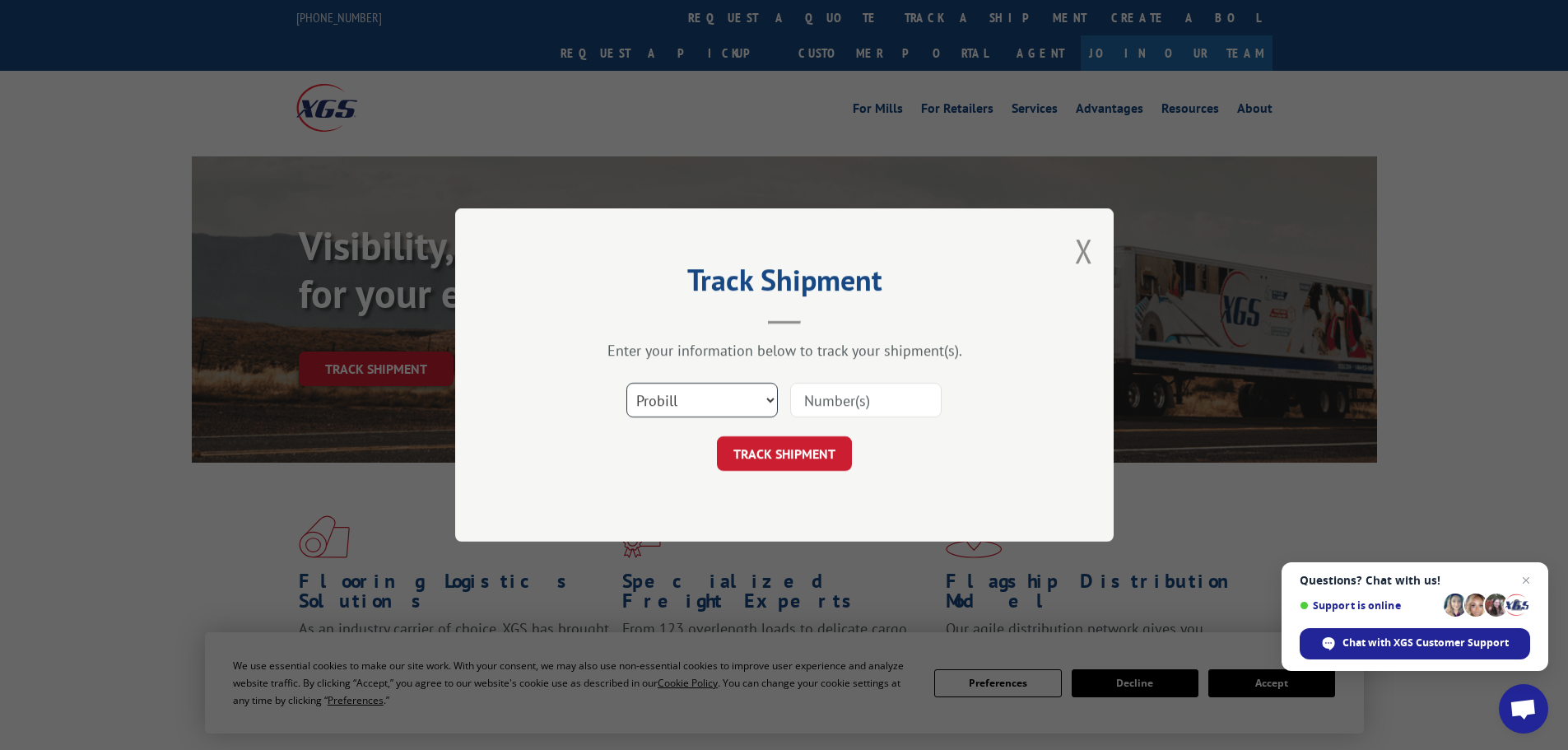
click at [702, 418] on select "Select category... Probill BOL PO" at bounding box center [702, 400] width 152 height 34
select select "po"
click at [627, 383] on select "Select category... Probill BOL PO" at bounding box center [702, 400] width 152 height 34
click at [856, 411] on input at bounding box center [866, 400] width 152 height 34
type input "23502033"
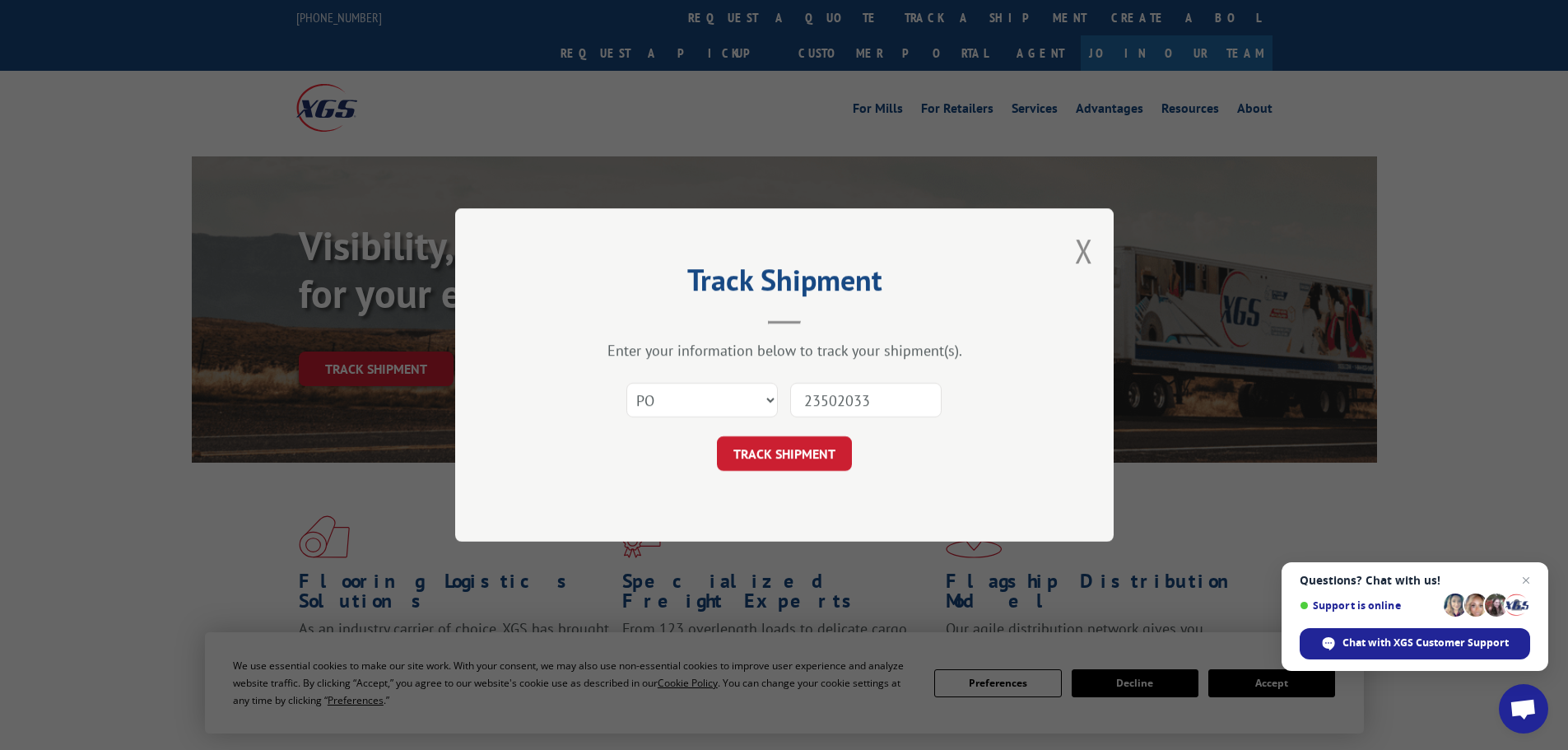
click at [717, 436] on button "TRACK SHIPMENT" at bounding box center [785, 453] width 135 height 34
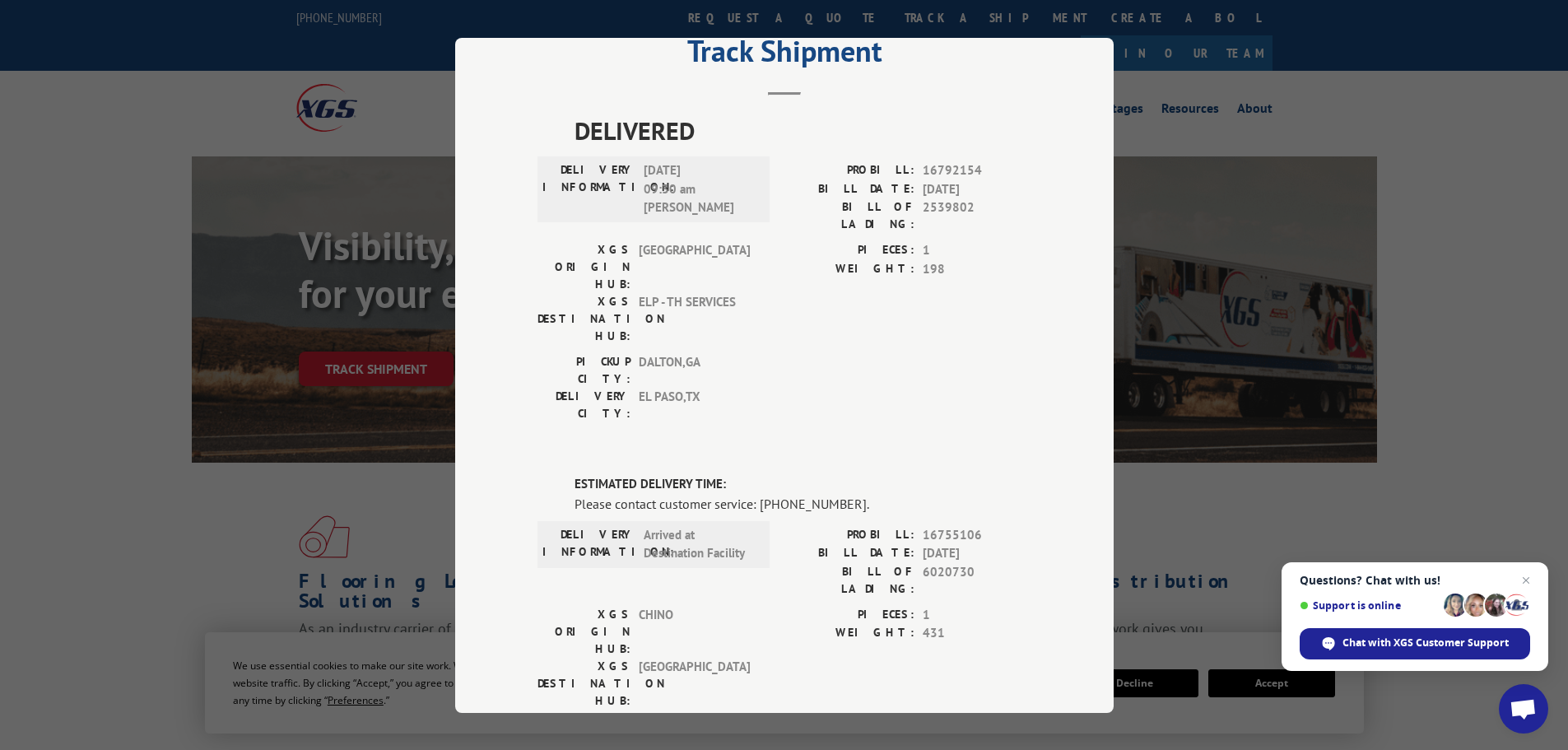
scroll to position [303, 0]
